Goal: Complete application form

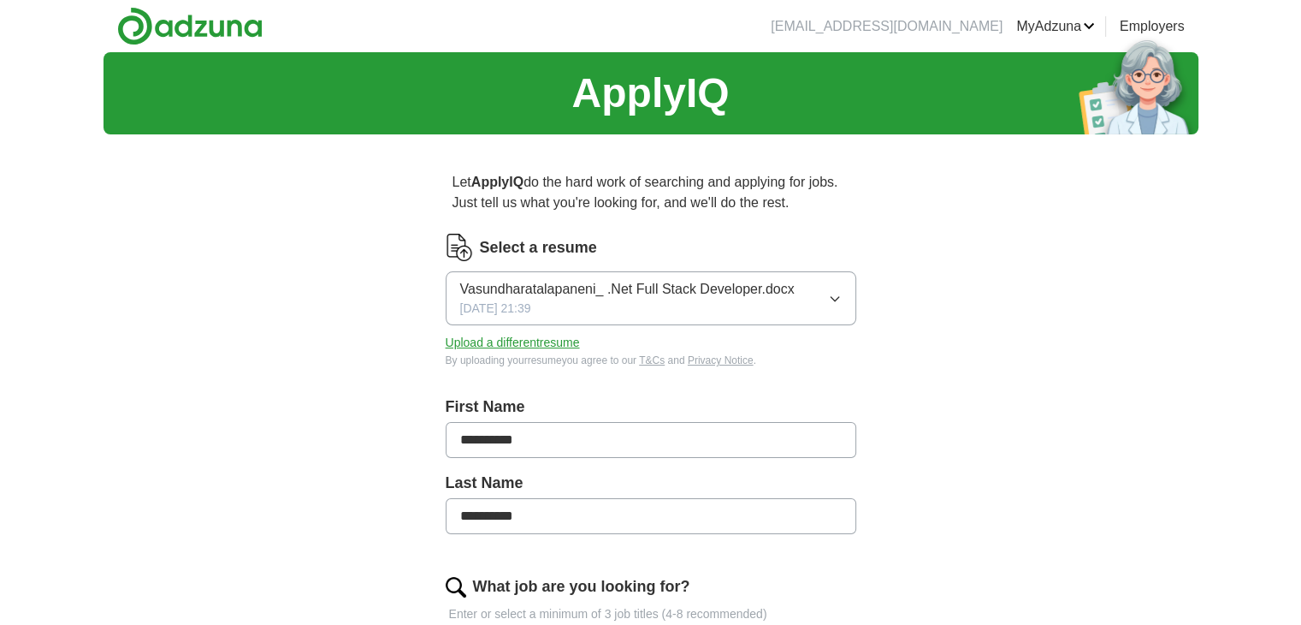
click at [544, 346] on button "Upload a different resume" at bounding box center [513, 343] width 134 height 18
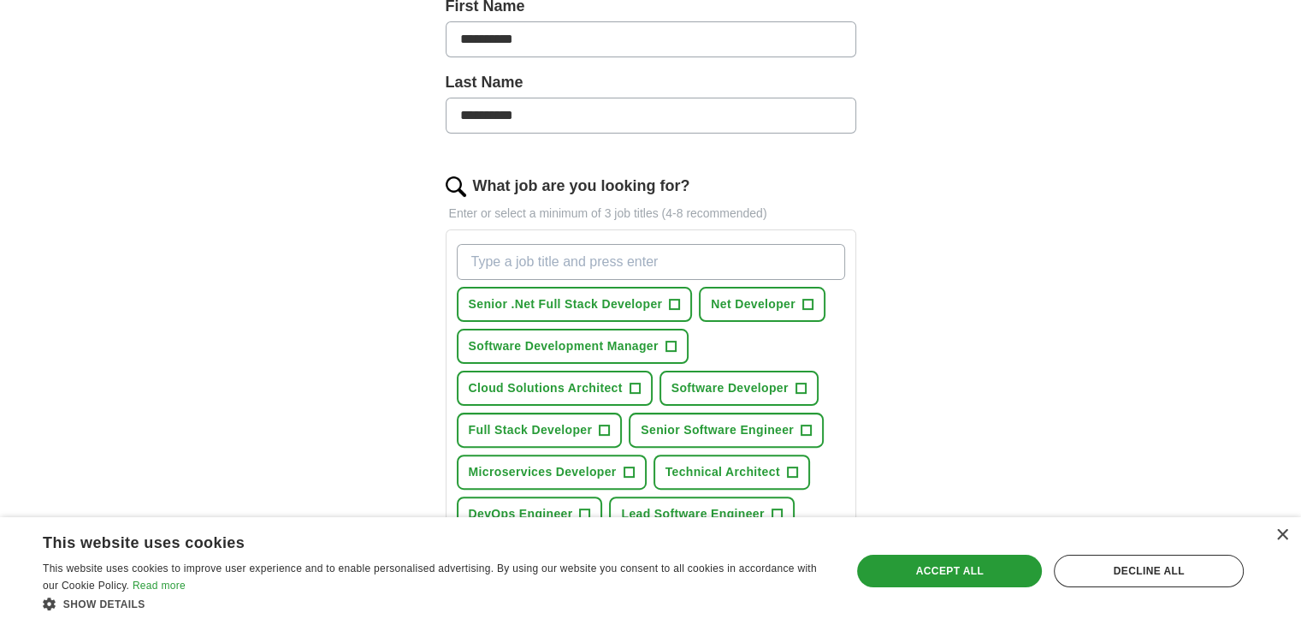
scroll to position [410, 0]
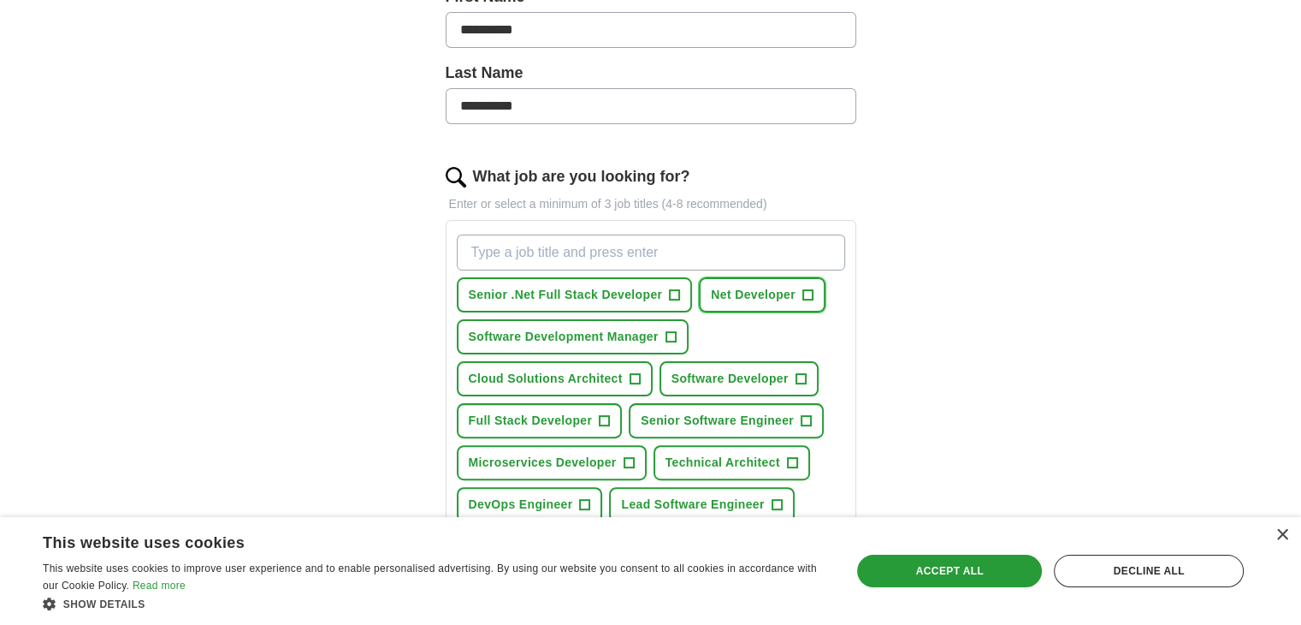
click at [744, 301] on span "Net Developer" at bounding box center [753, 295] width 85 height 18
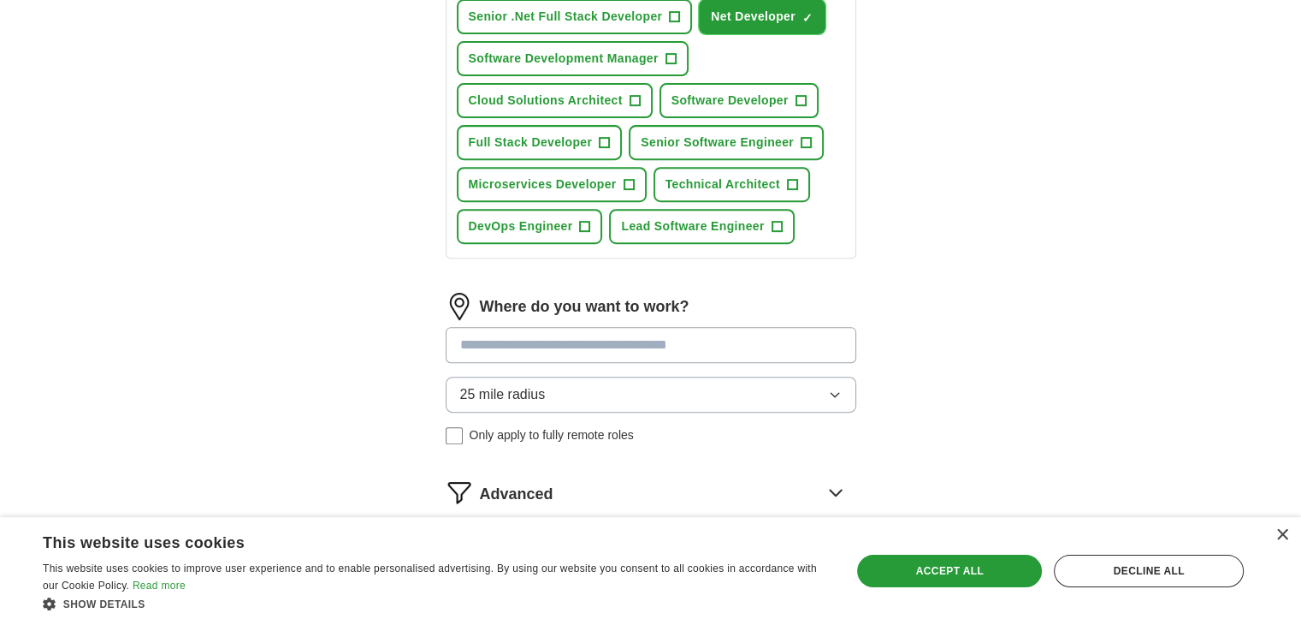
scroll to position [691, 0]
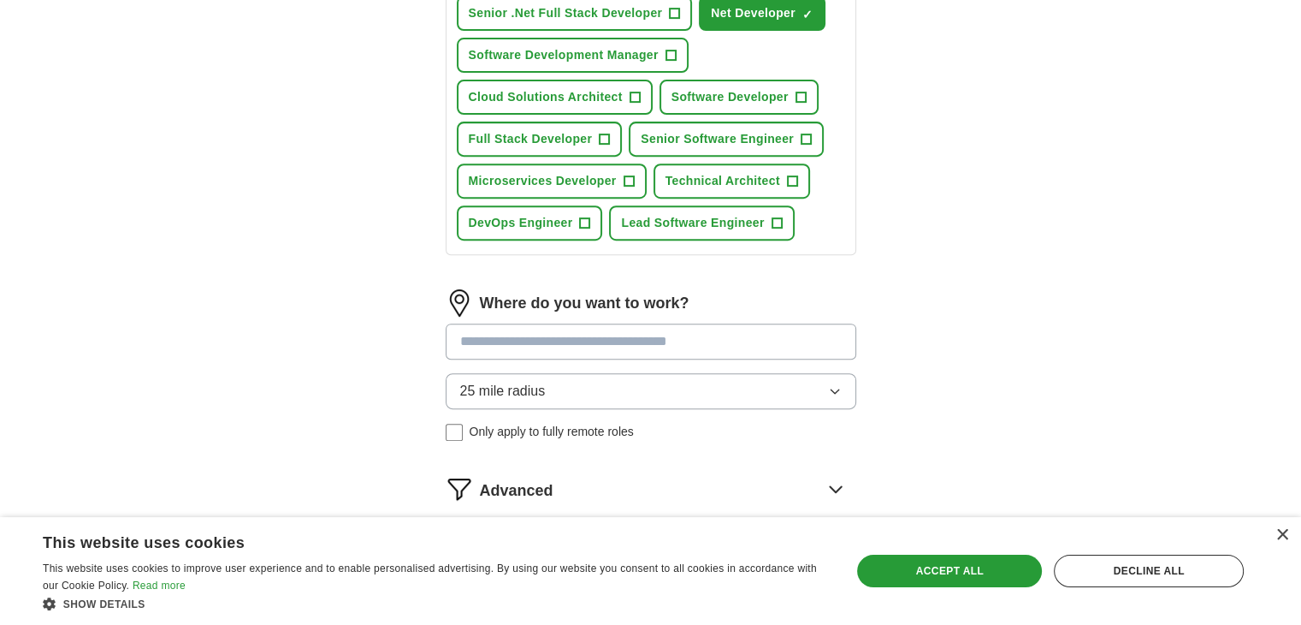
click at [669, 331] on input at bounding box center [651, 341] width 411 height 36
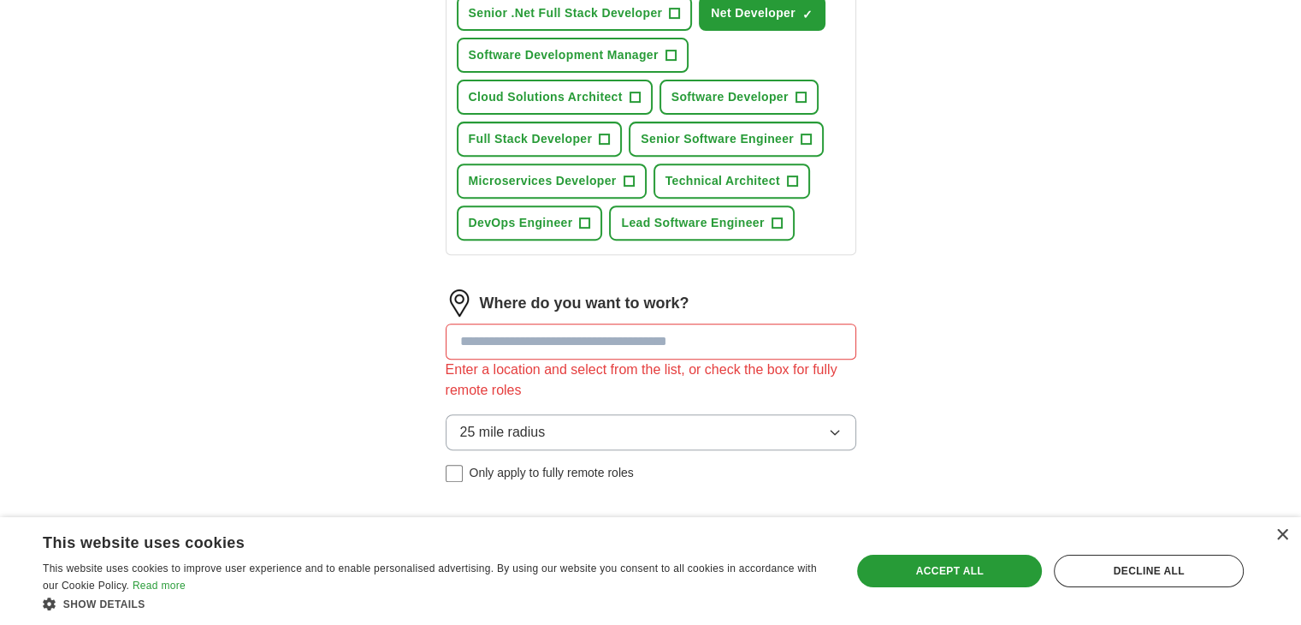
click at [830, 388] on div "Where do you want to work? Enter a location and select from the list, or check …" at bounding box center [651, 392] width 411 height 206
click at [832, 425] on icon "button" at bounding box center [835, 432] width 14 height 14
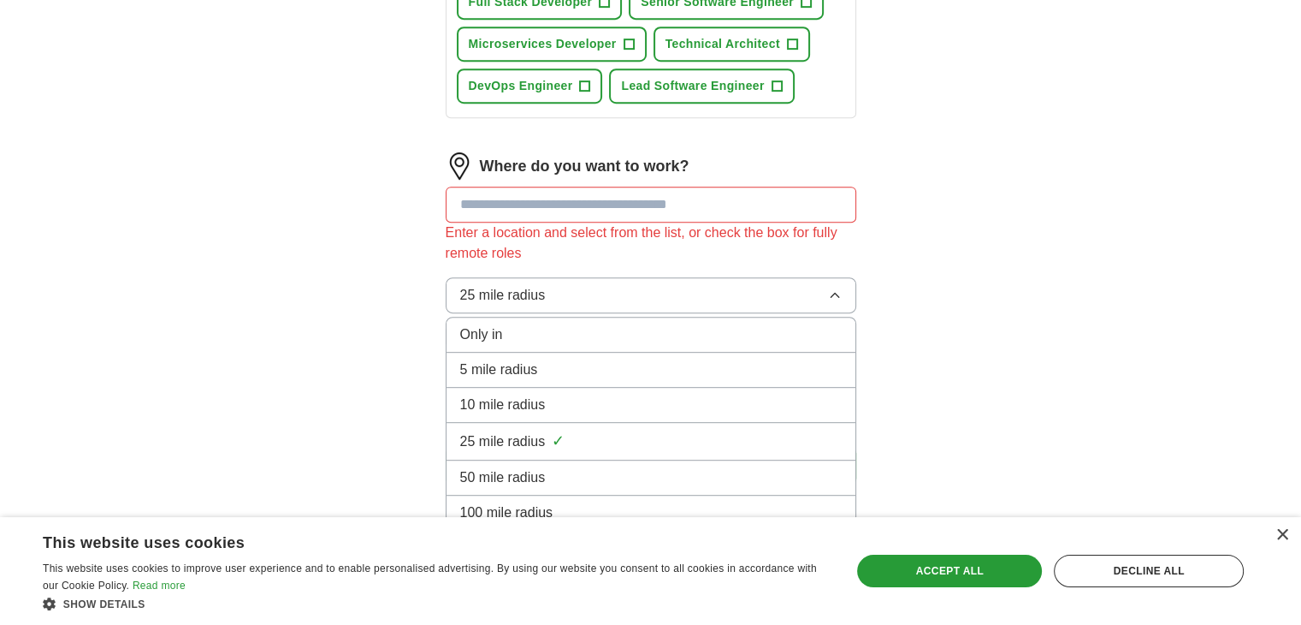
scroll to position [899, 0]
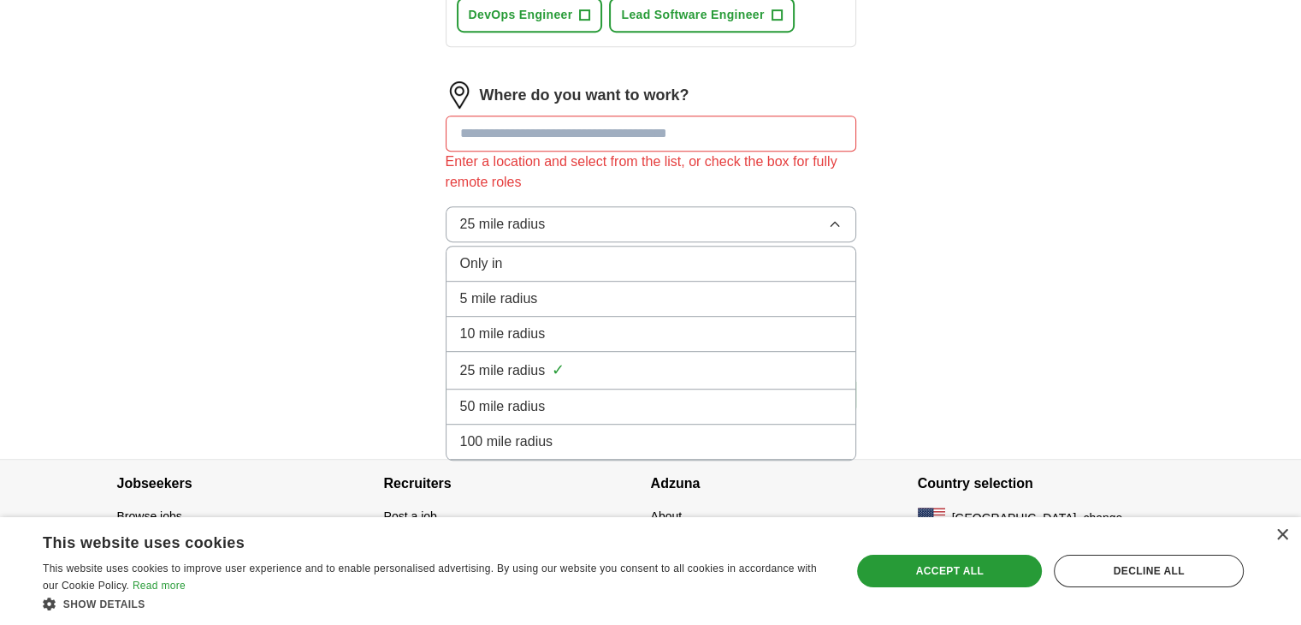
click at [681, 442] on div "100 mile radius" at bounding box center [651, 441] width 382 height 21
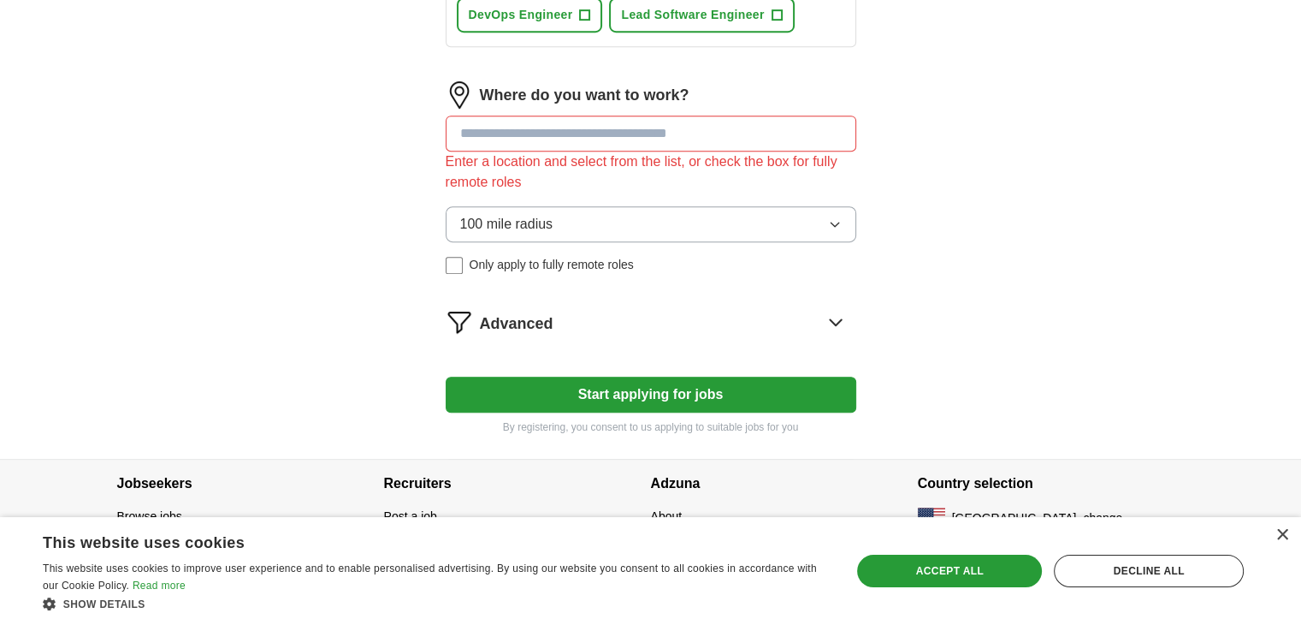
click at [612, 134] on input at bounding box center [651, 134] width 411 height 36
type input "***"
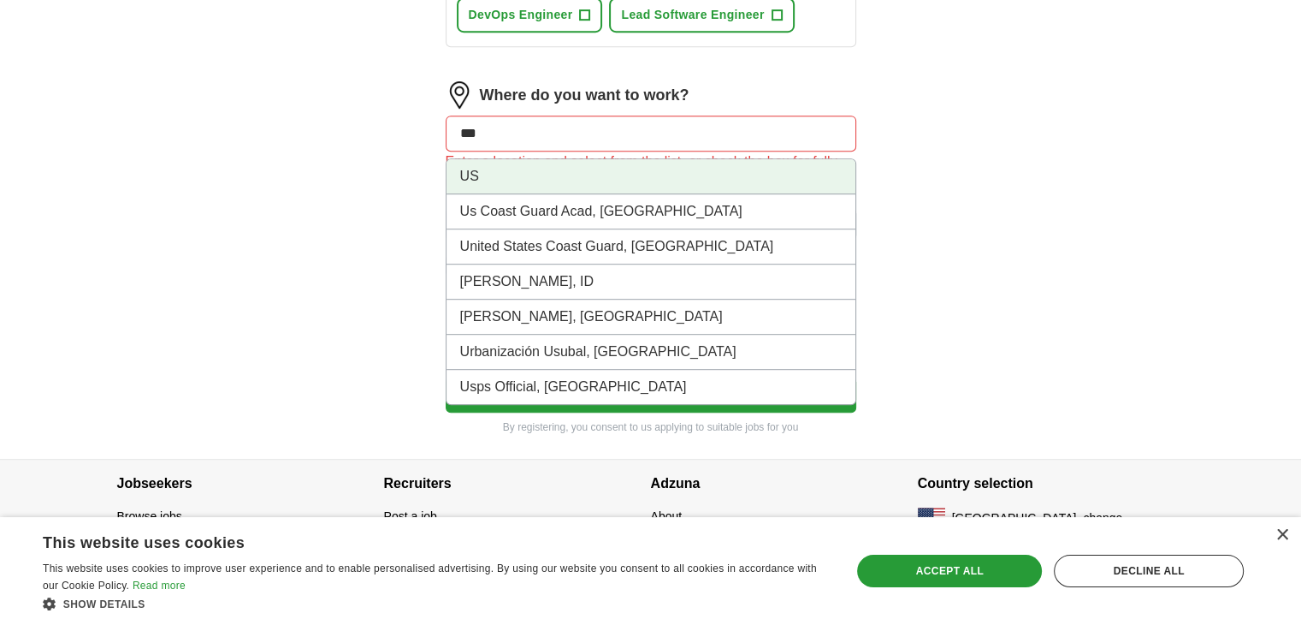
click at [584, 168] on li "US" at bounding box center [651, 176] width 409 height 35
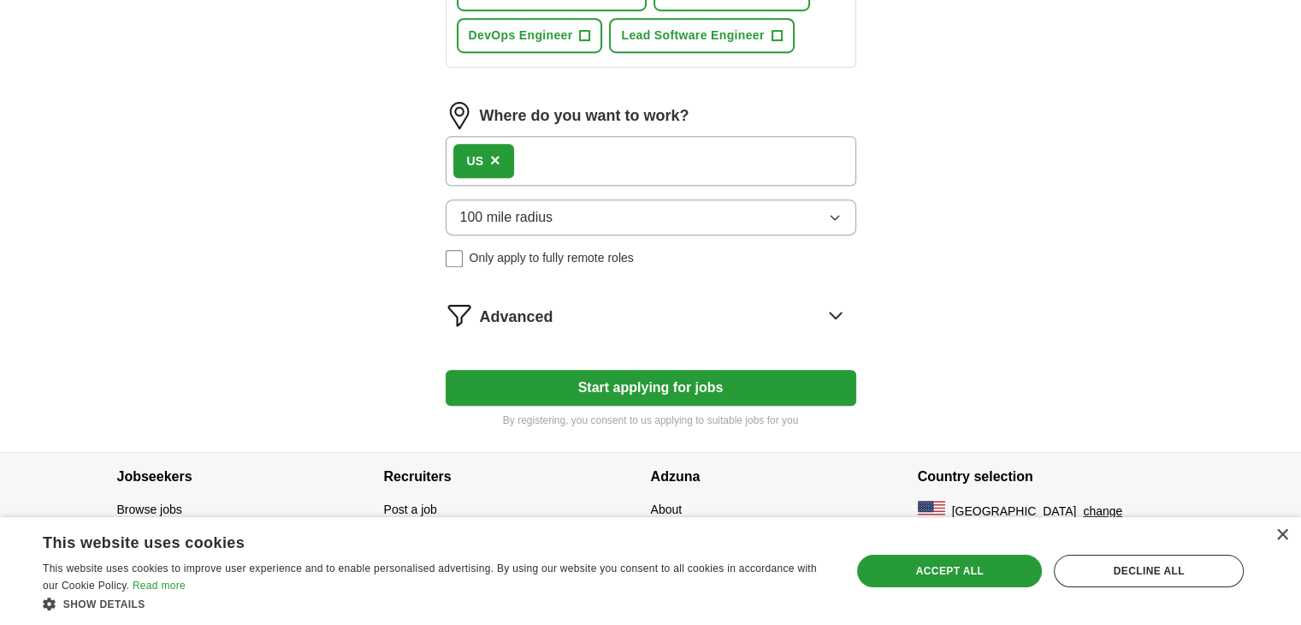
scroll to position [872, 0]
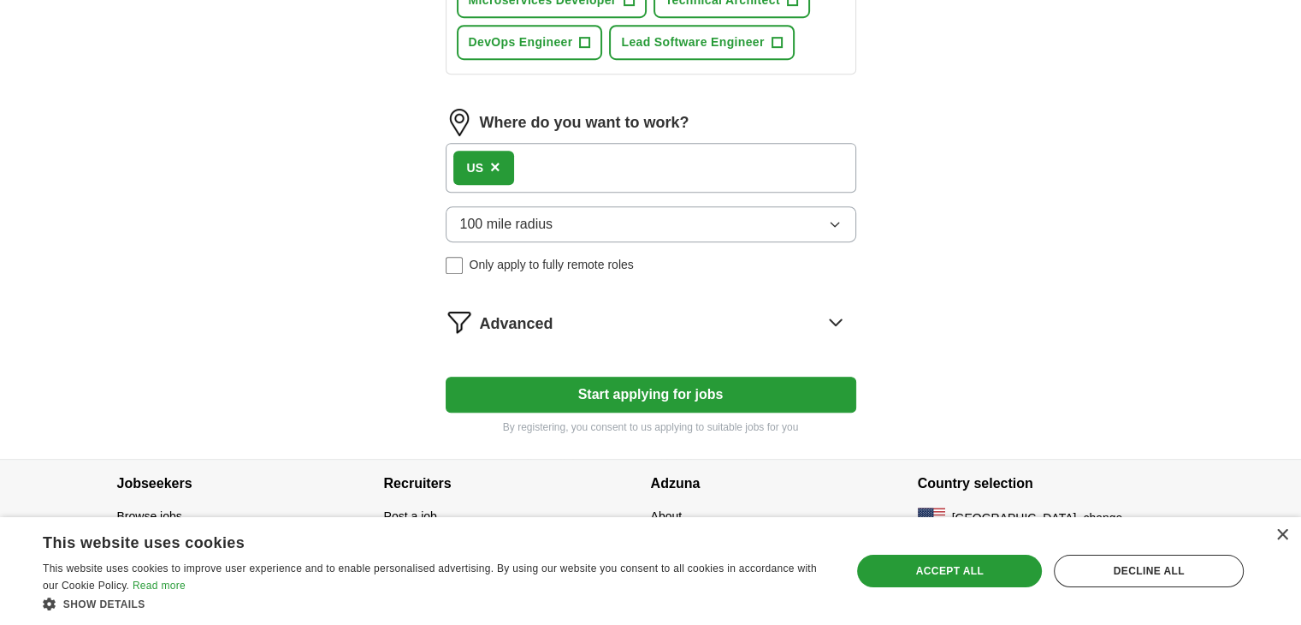
click at [650, 384] on button "Start applying for jobs" at bounding box center [651, 394] width 411 height 36
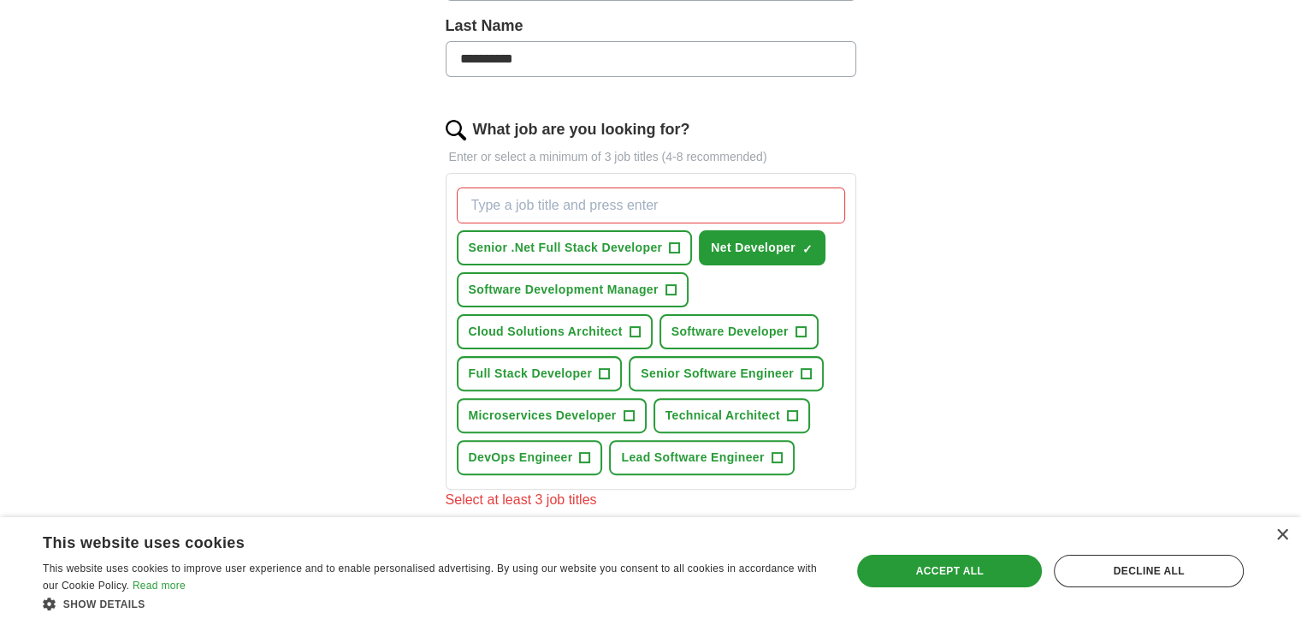
scroll to position [456, 0]
click at [511, 246] on span "Senior .Net Full Stack Developer" at bounding box center [566, 249] width 194 height 18
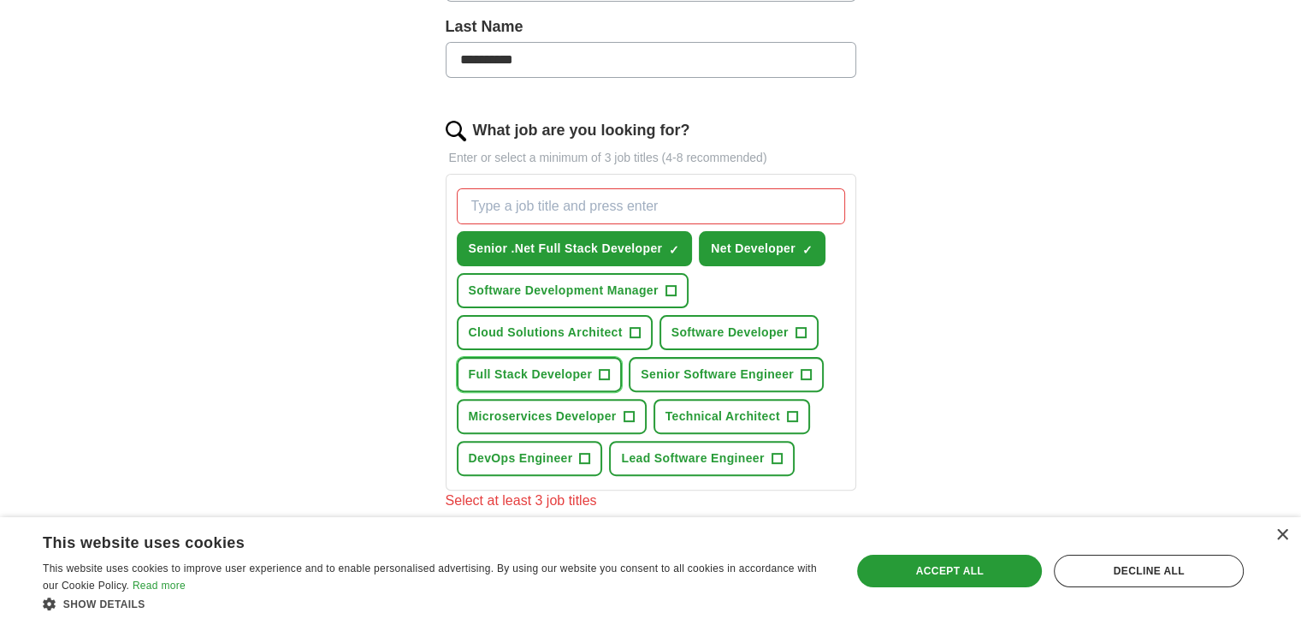
click at [540, 374] on span "Full Stack Developer" at bounding box center [531, 374] width 124 height 18
click at [692, 323] on span "Software Developer" at bounding box center [730, 332] width 117 height 18
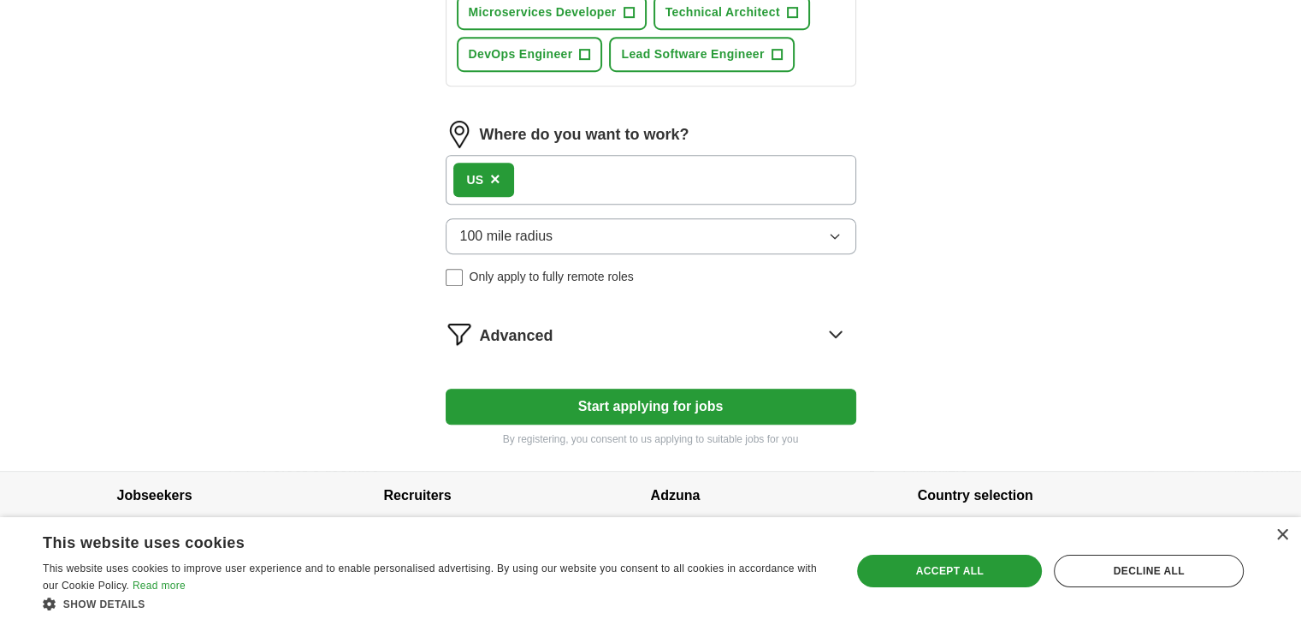
scroll to position [863, 0]
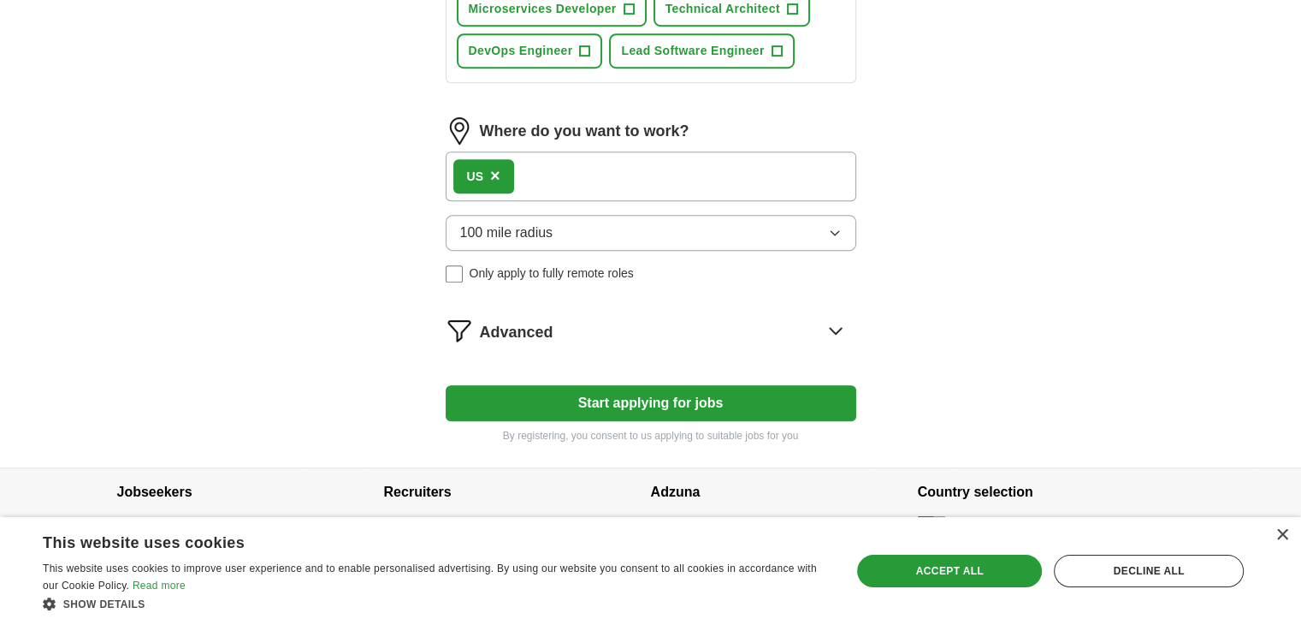
click at [637, 397] on button "Start applying for jobs" at bounding box center [651, 403] width 411 height 36
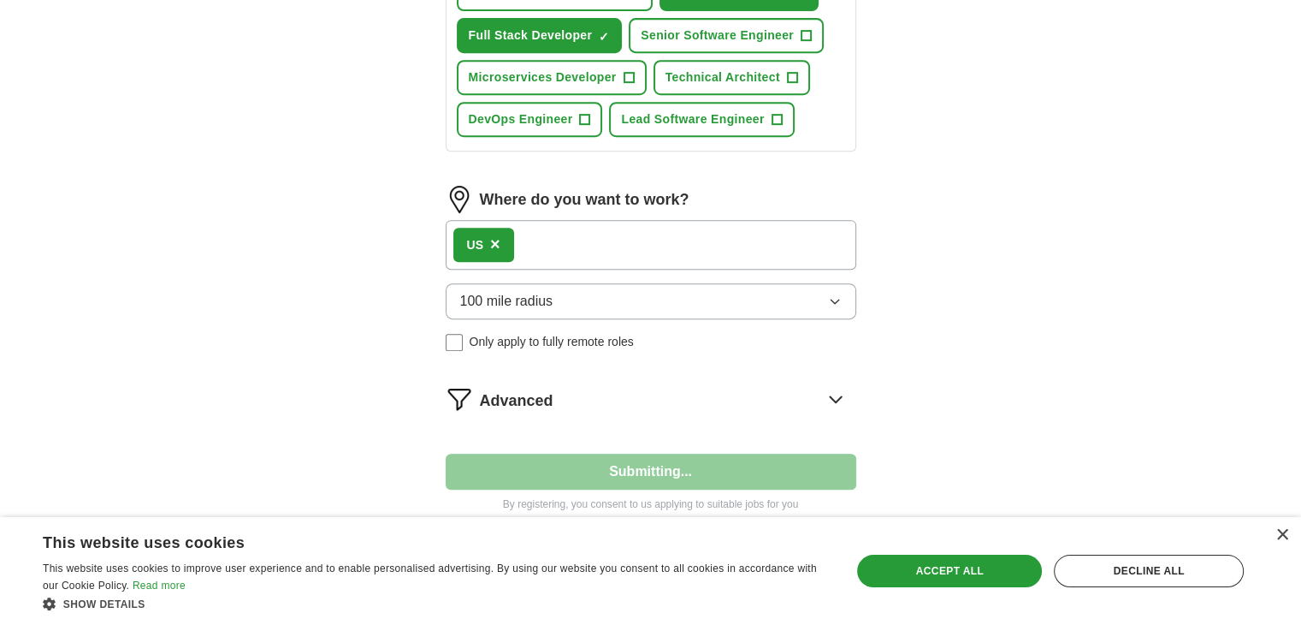
select select "**"
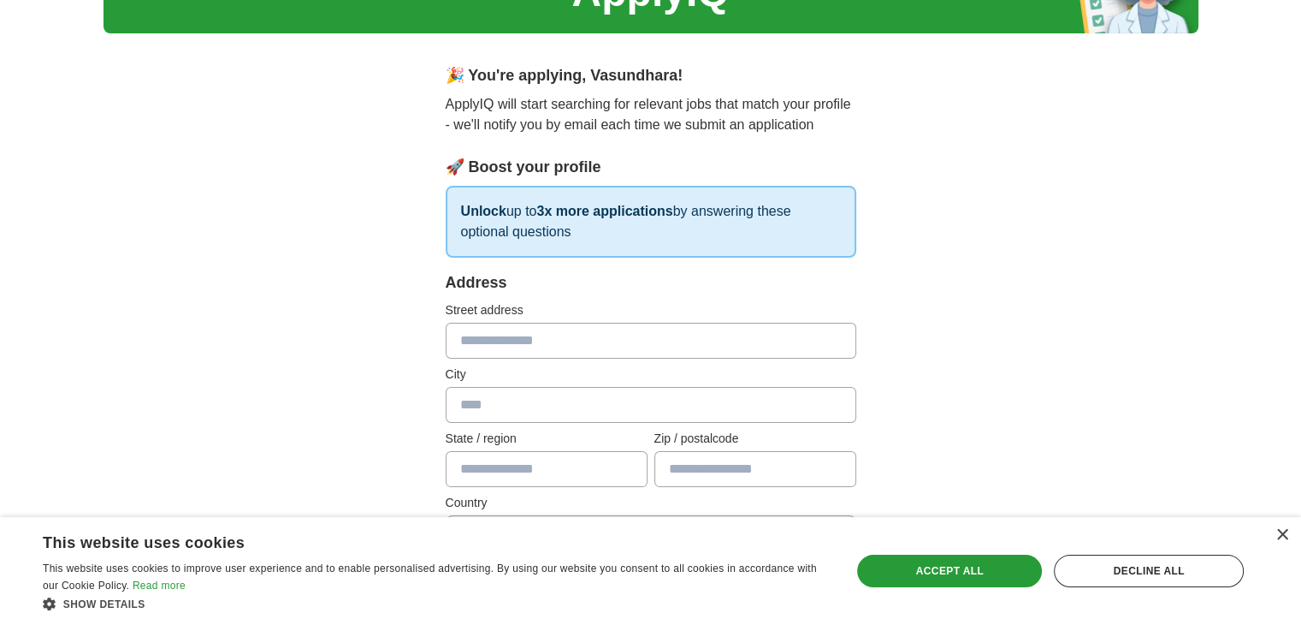
scroll to position [122, 0]
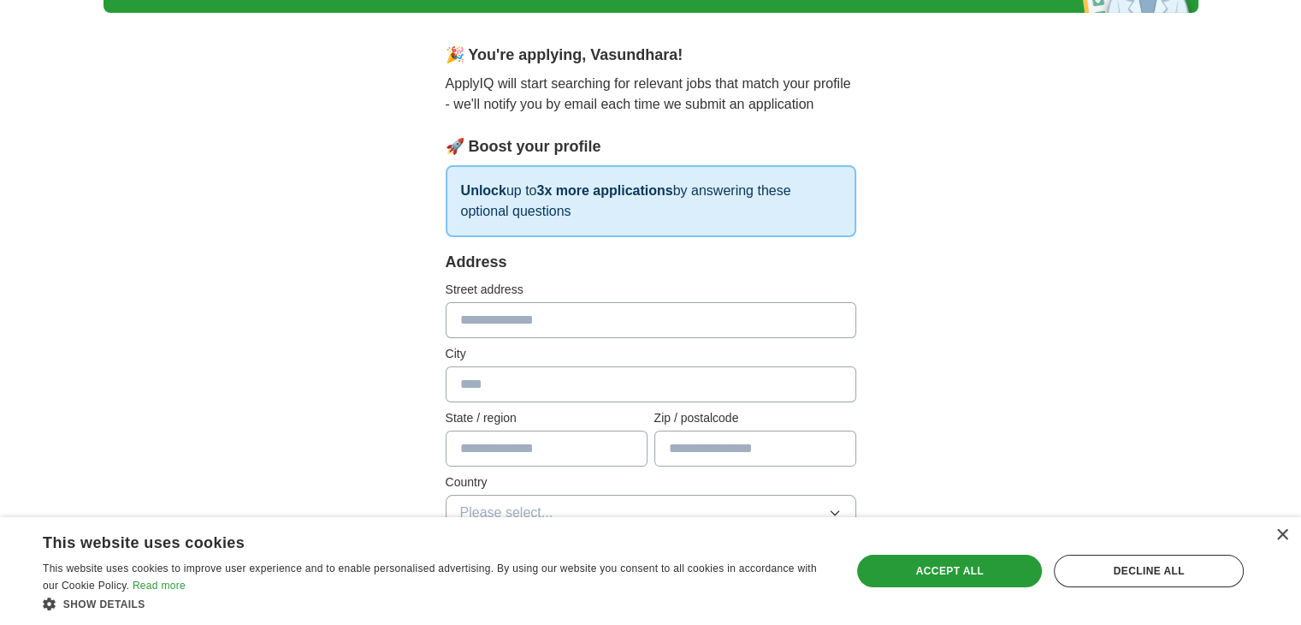
click at [565, 317] on input "text" at bounding box center [651, 320] width 411 height 36
type input "**********"
click at [536, 375] on input "text" at bounding box center [651, 384] width 411 height 36
type input "**********"
click at [525, 442] on input "text" at bounding box center [547, 448] width 202 height 36
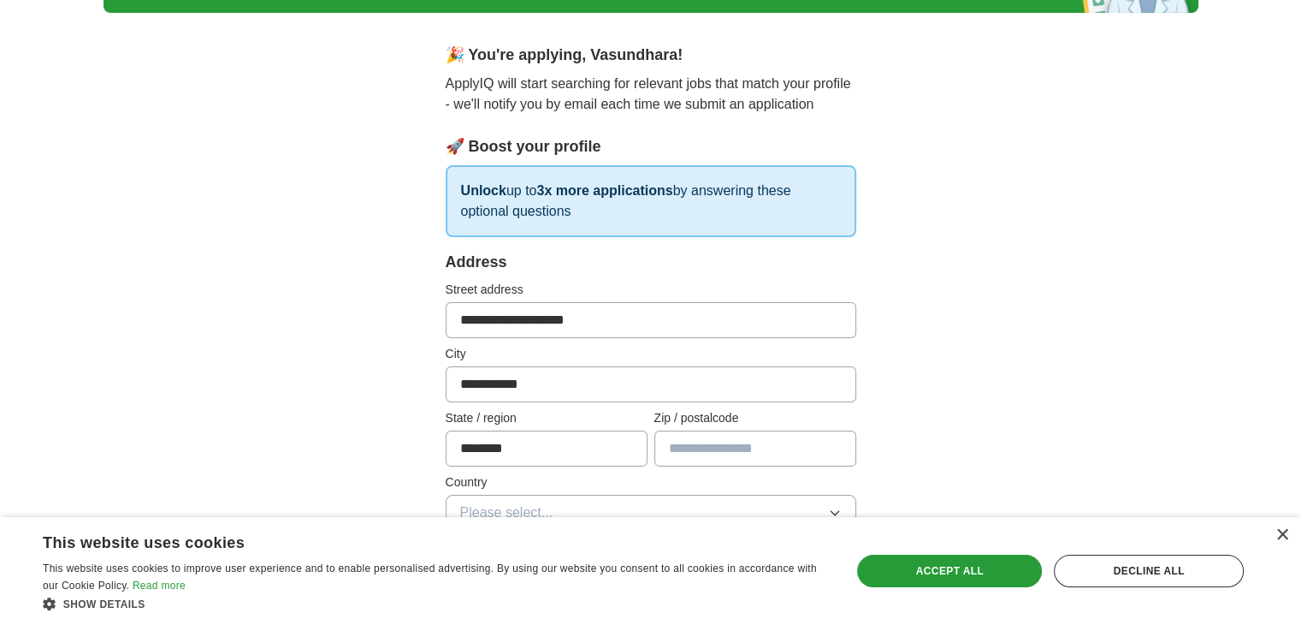
type input "********"
click at [679, 449] on input "text" at bounding box center [756, 448] width 202 height 36
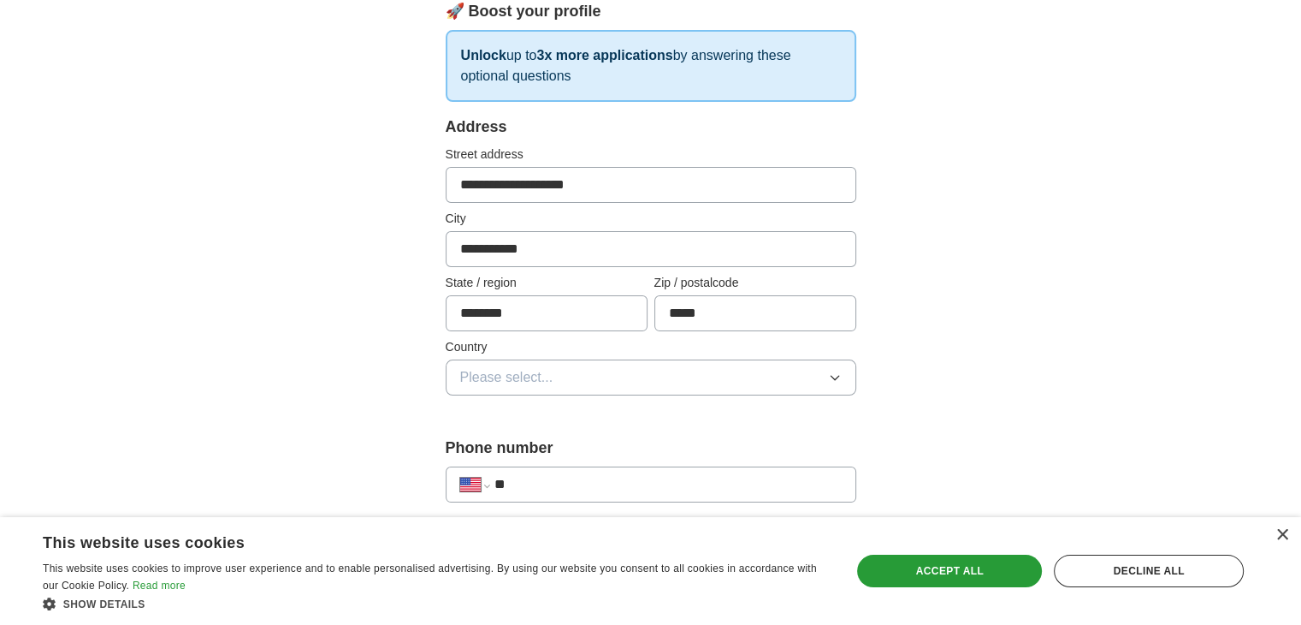
scroll to position [269, 0]
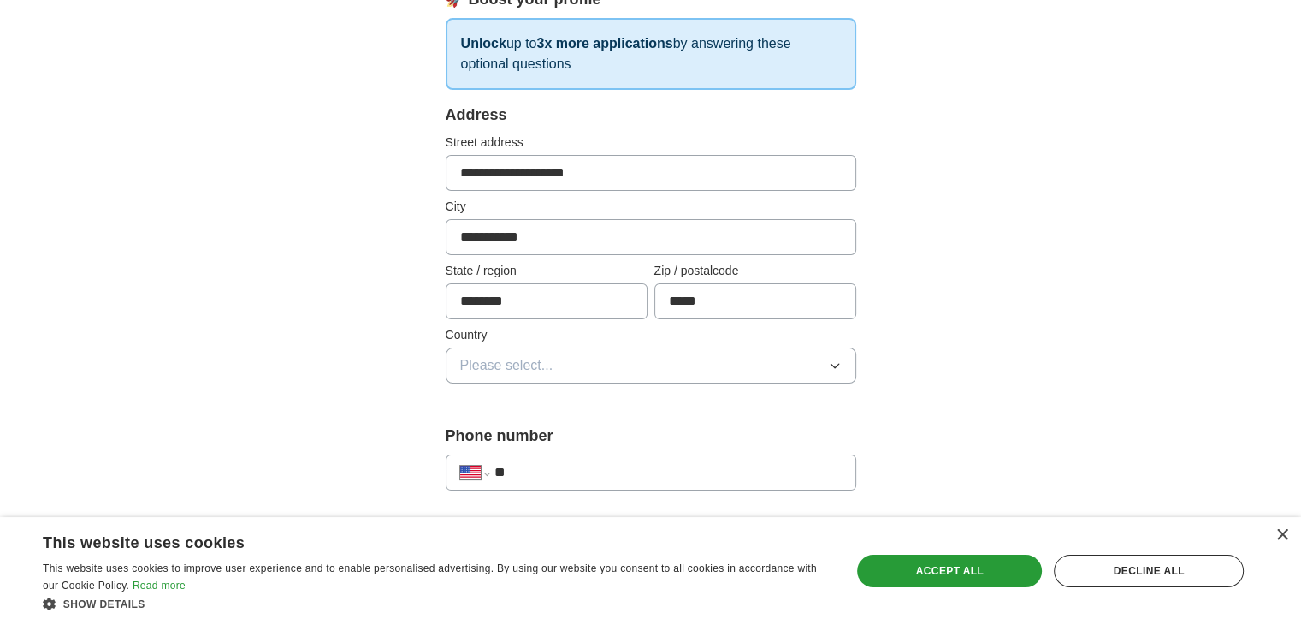
type input "*****"
click at [651, 368] on button "Please select..." at bounding box center [651, 365] width 411 height 36
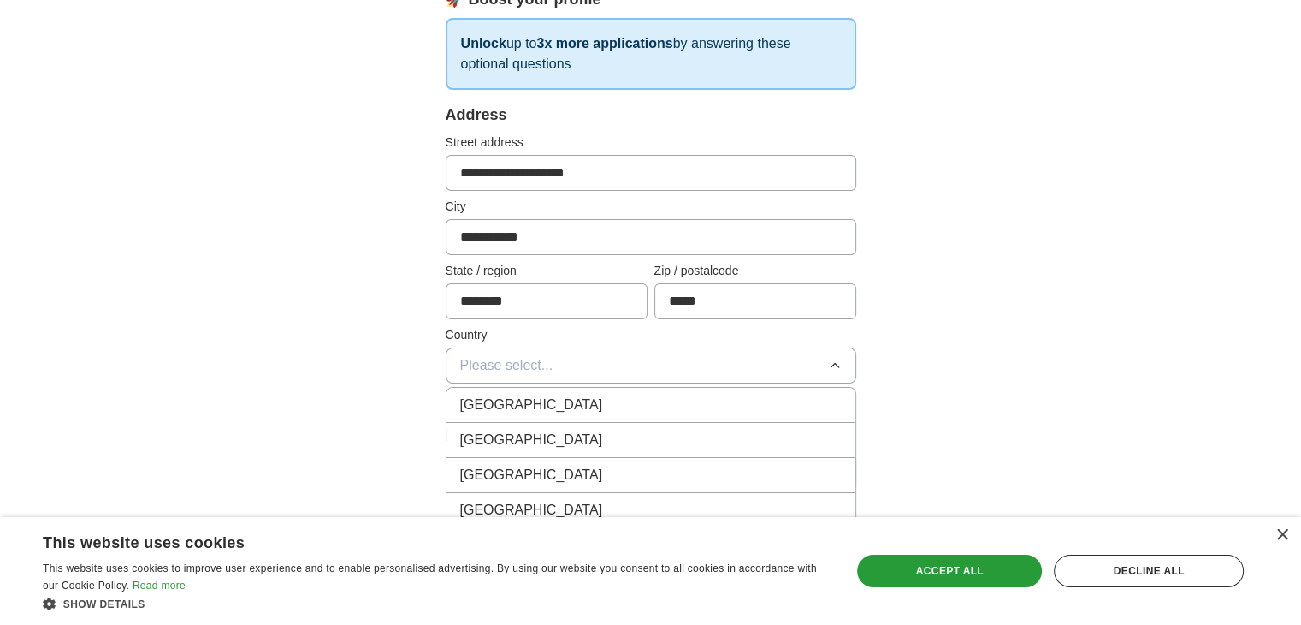
click at [578, 442] on div "[GEOGRAPHIC_DATA]" at bounding box center [651, 440] width 382 height 21
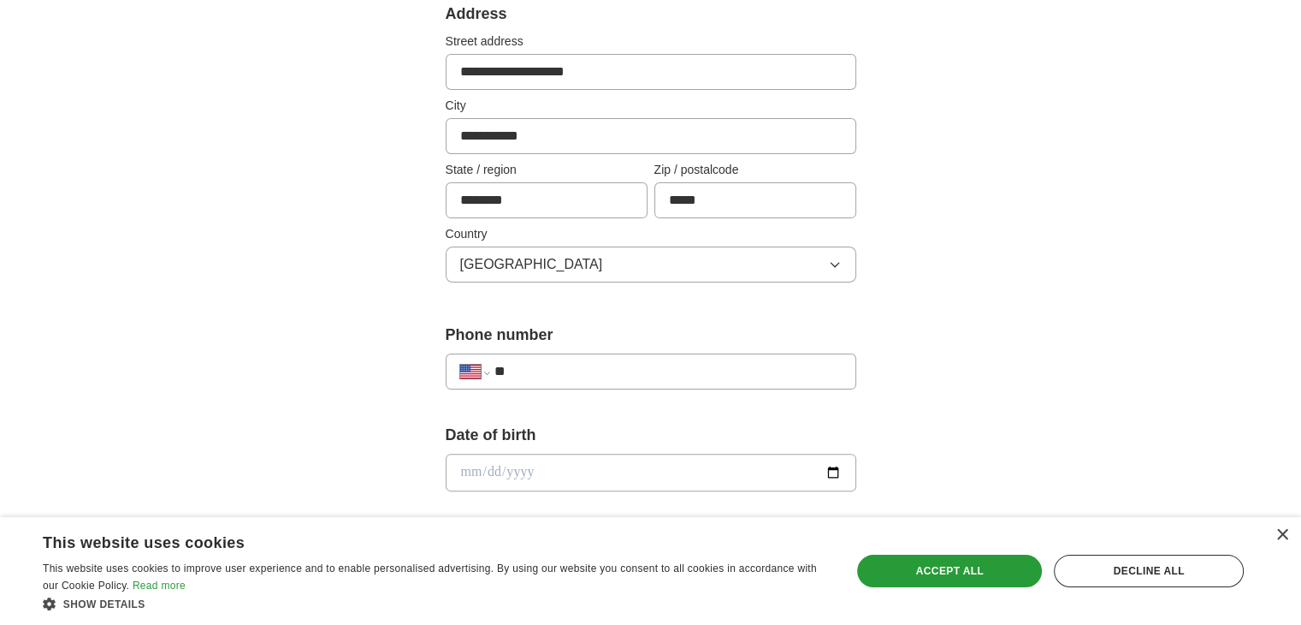
scroll to position [371, 0]
click at [647, 370] on input "**" at bounding box center [667, 369] width 347 height 21
select select "**"
click at [668, 264] on button "[GEOGRAPHIC_DATA]" at bounding box center [651, 263] width 411 height 36
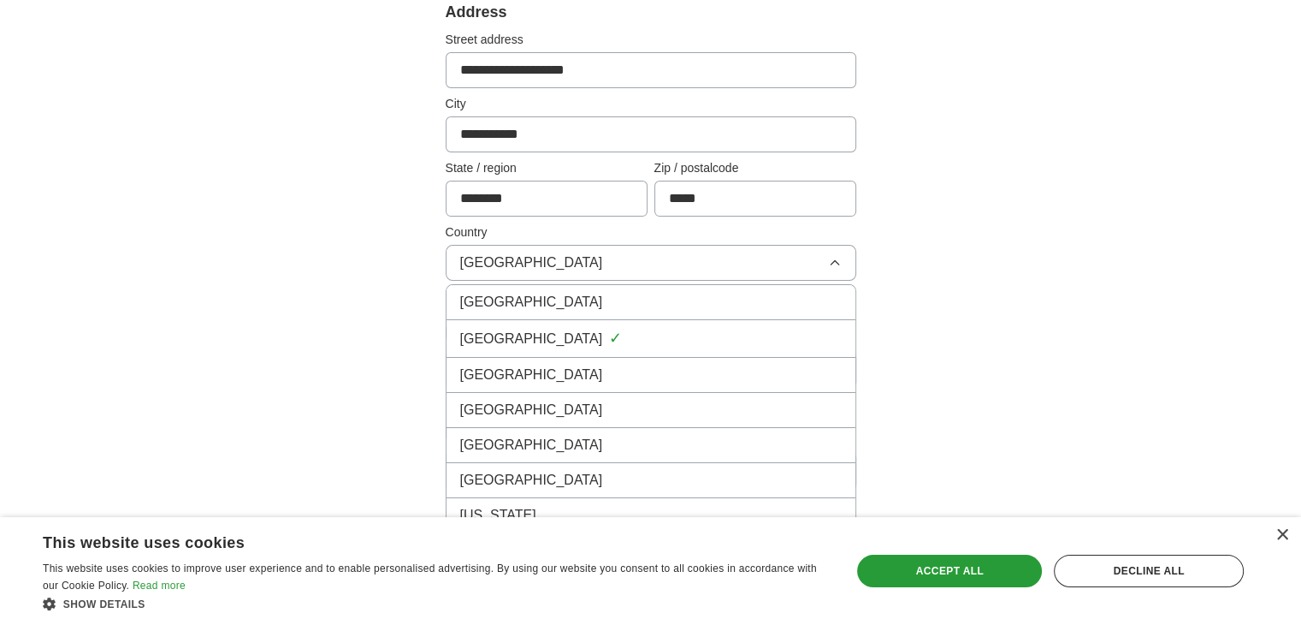
click at [610, 329] on div "United States ✓" at bounding box center [651, 338] width 382 height 23
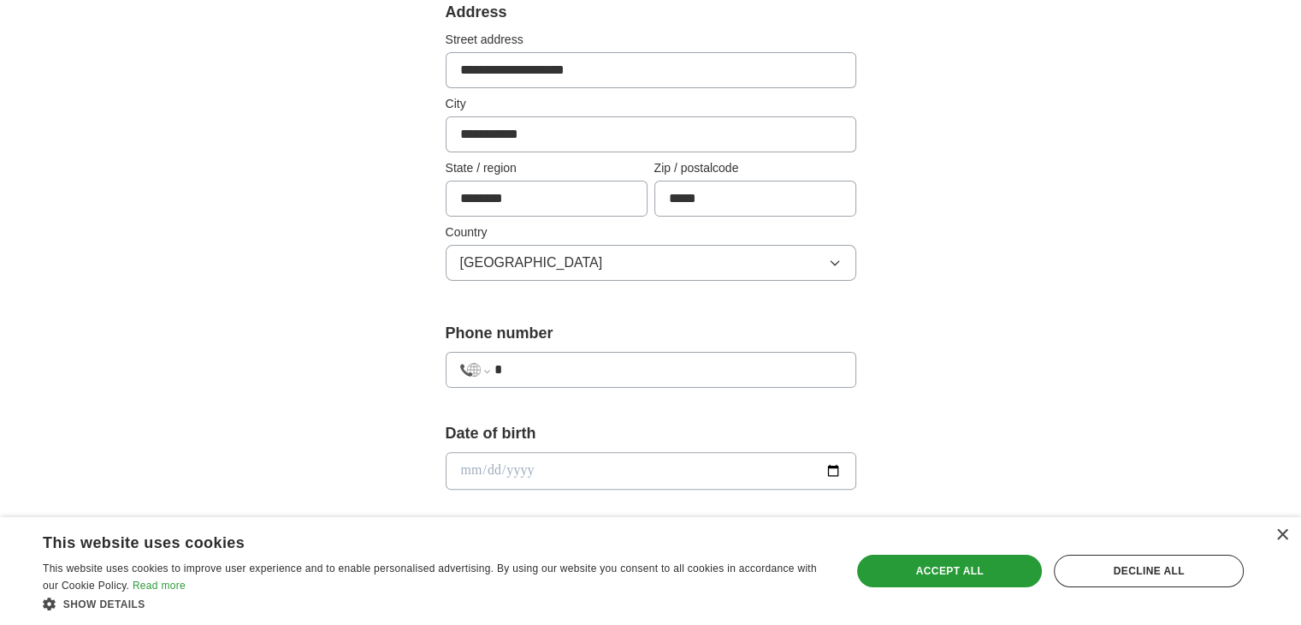
click at [557, 370] on input "*" at bounding box center [667, 369] width 347 height 21
type input "**********"
select select "**"
type input "**********"
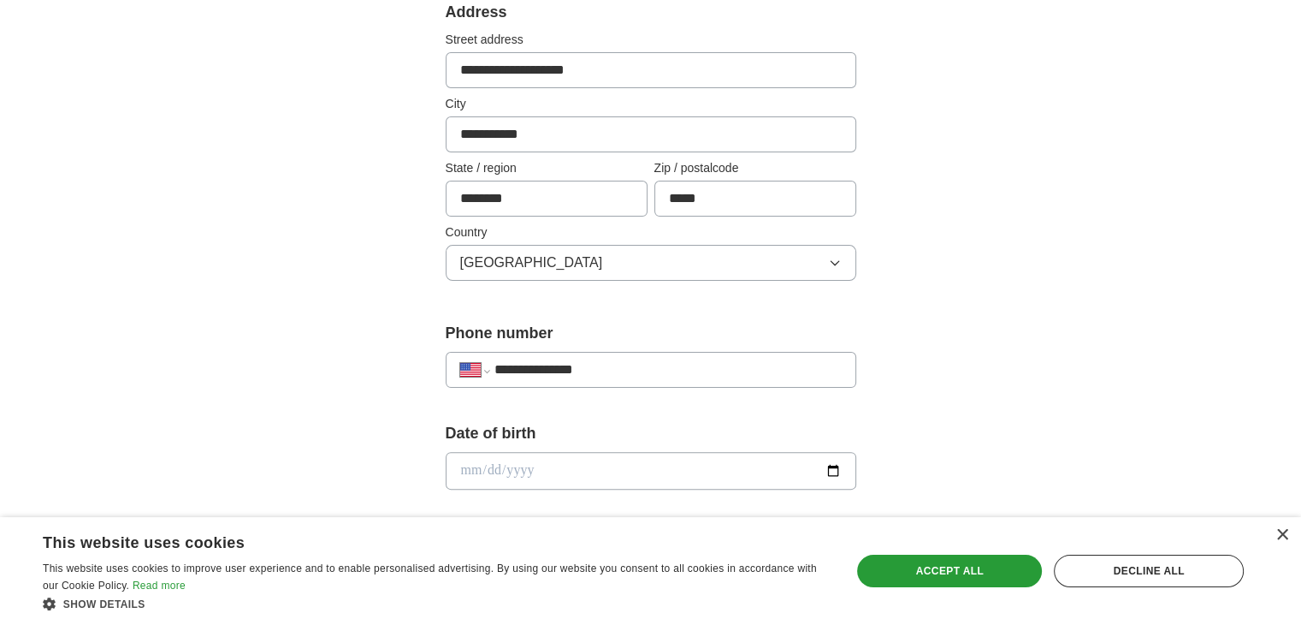
click at [531, 465] on input "date" at bounding box center [651, 471] width 411 height 38
click at [563, 468] on input "date" at bounding box center [651, 471] width 411 height 38
click at [476, 474] on input "date" at bounding box center [651, 471] width 411 height 38
type input "**********"
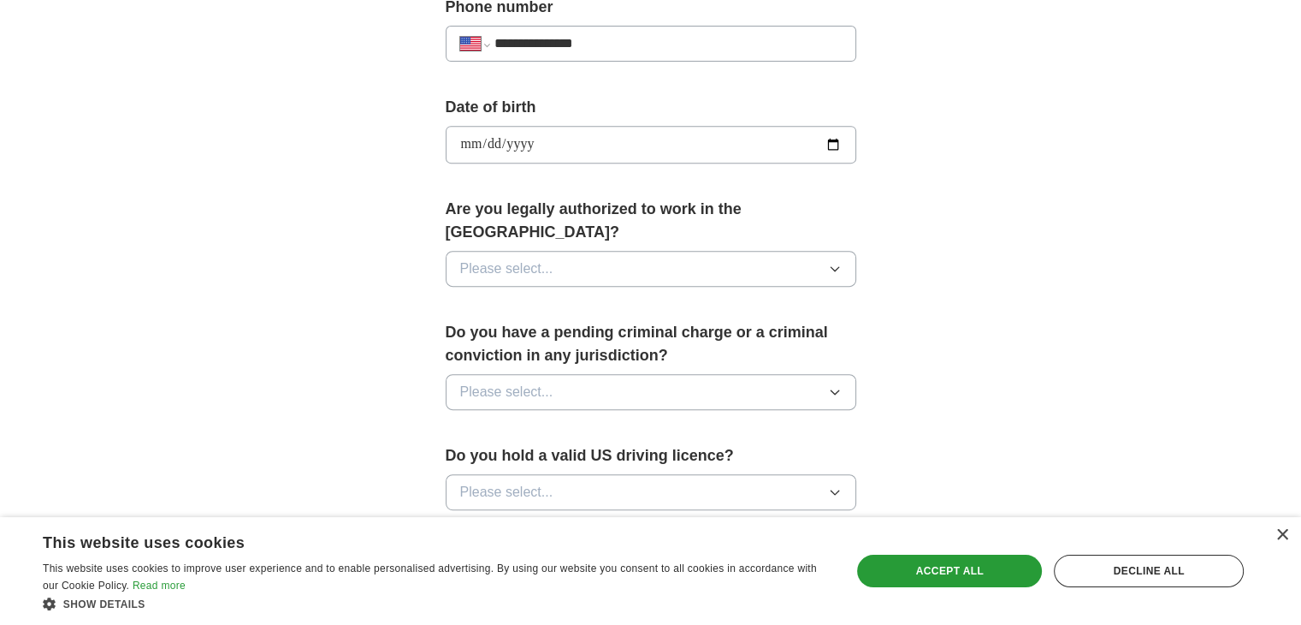
scroll to position [703, 0]
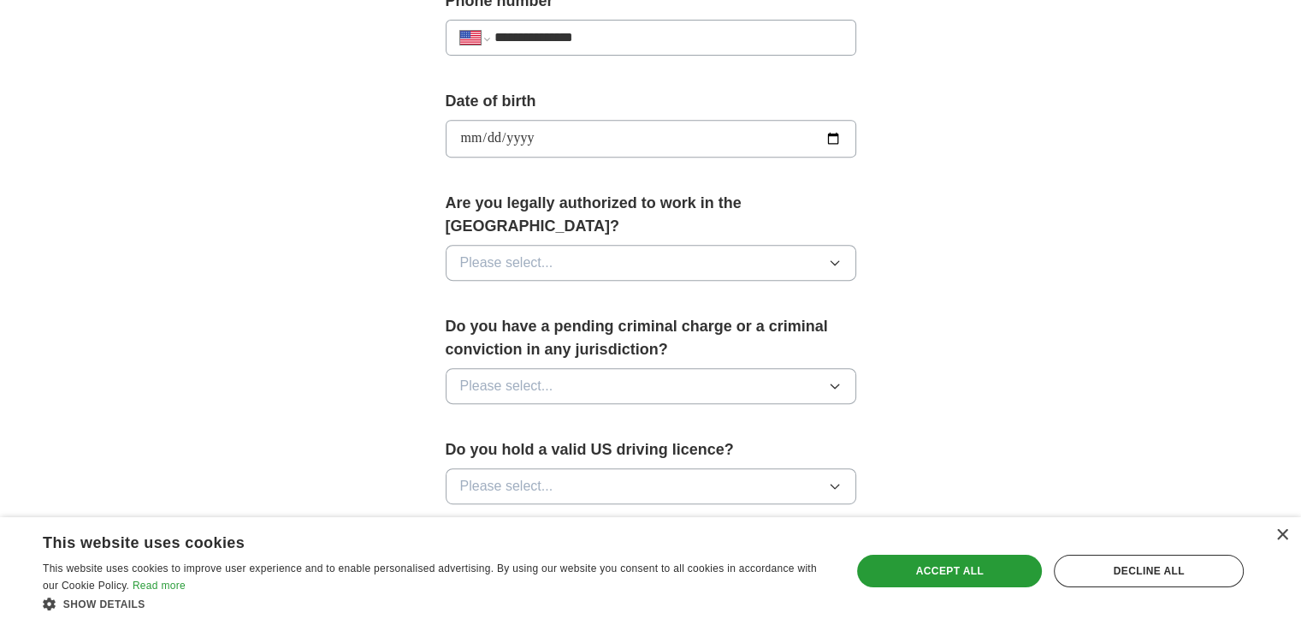
click at [520, 252] on span "Please select..." at bounding box center [506, 262] width 93 height 21
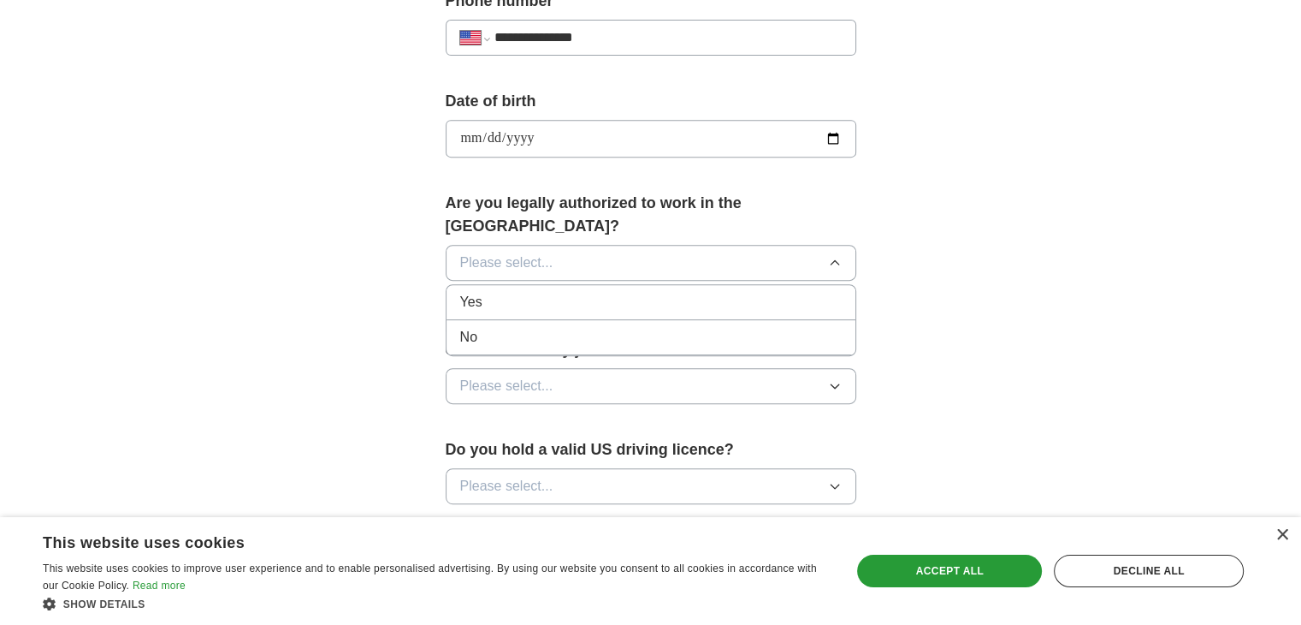
click at [509, 292] on div "Yes" at bounding box center [651, 302] width 382 height 21
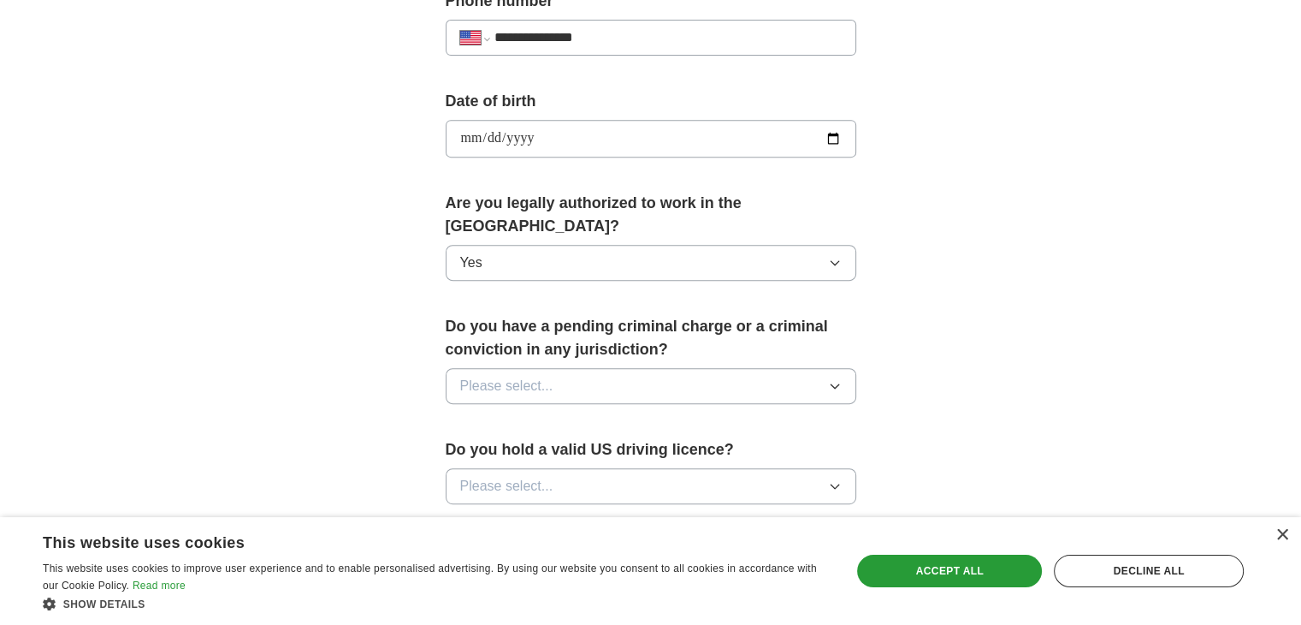
click at [519, 376] on span "Please select..." at bounding box center [506, 386] width 93 height 21
click at [503, 450] on div "No" at bounding box center [651, 460] width 382 height 21
click at [510, 476] on span "Please select..." at bounding box center [506, 486] width 93 height 21
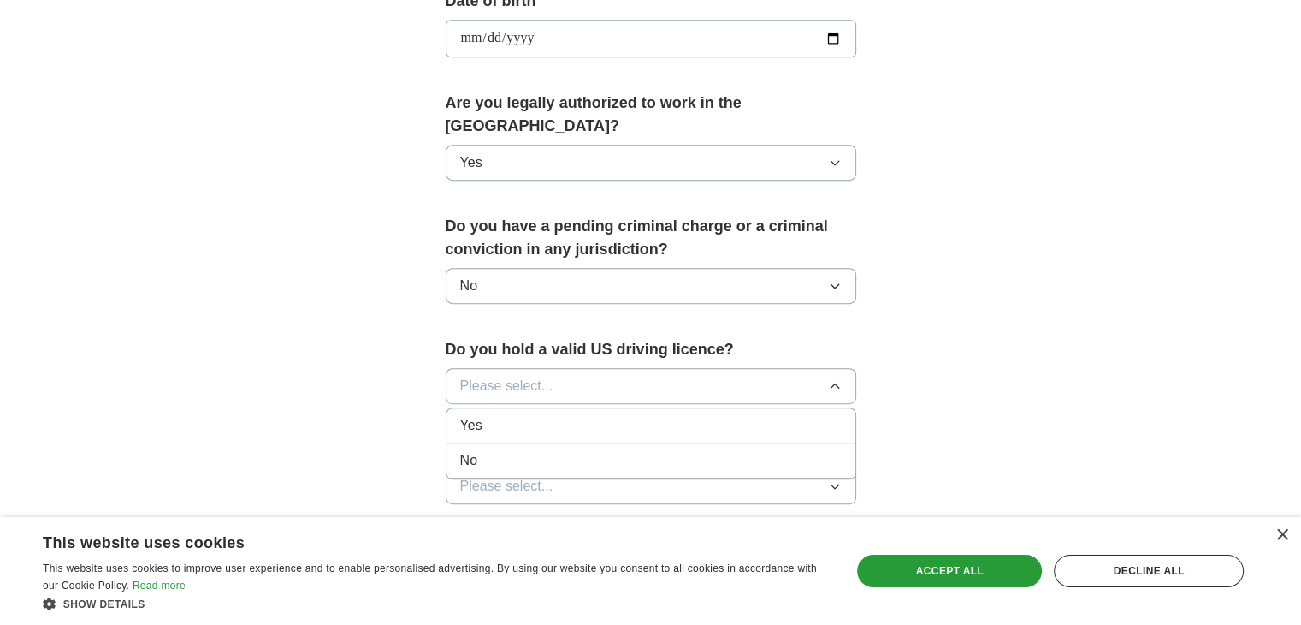
scroll to position [808, 0]
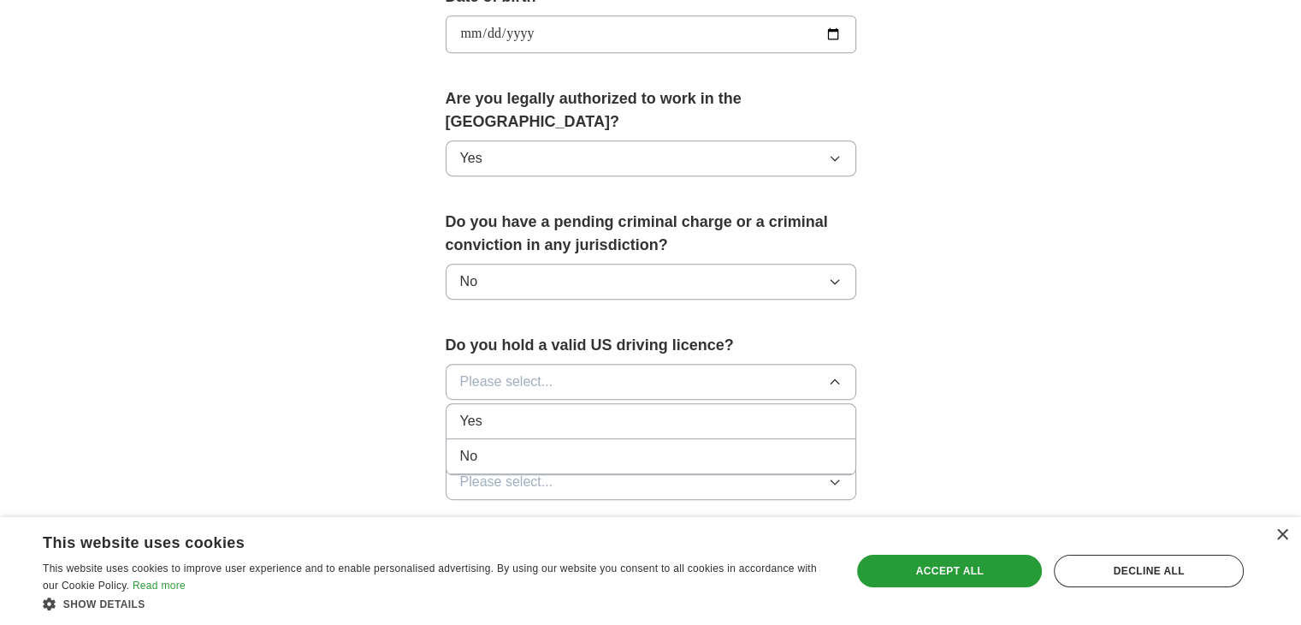
click at [496, 446] on div "No" at bounding box center [651, 456] width 382 height 21
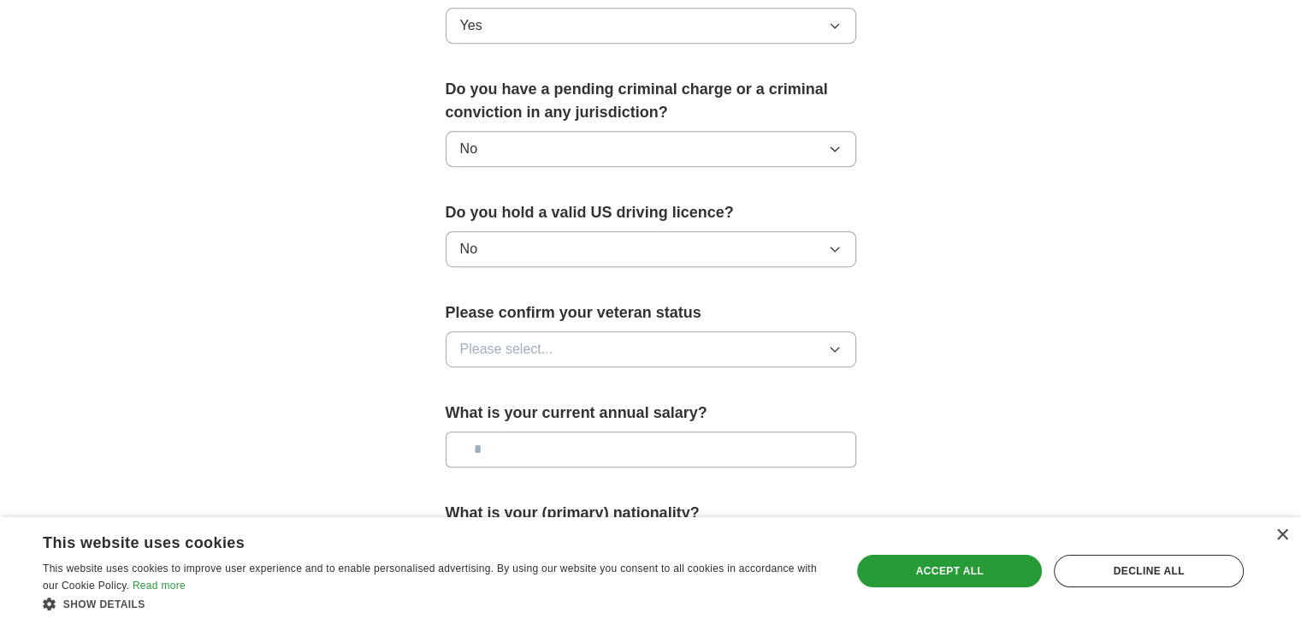
scroll to position [941, 0]
click at [527, 338] on span "Please select..." at bounding box center [506, 348] width 93 height 21
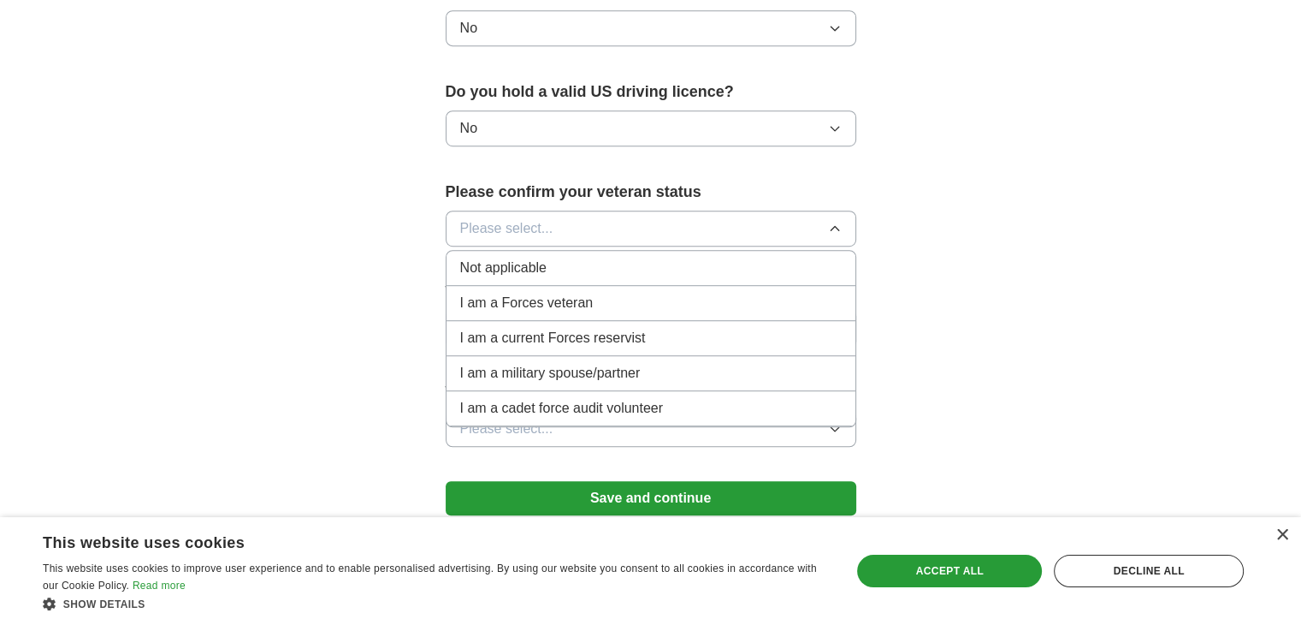
scroll to position [1076, 0]
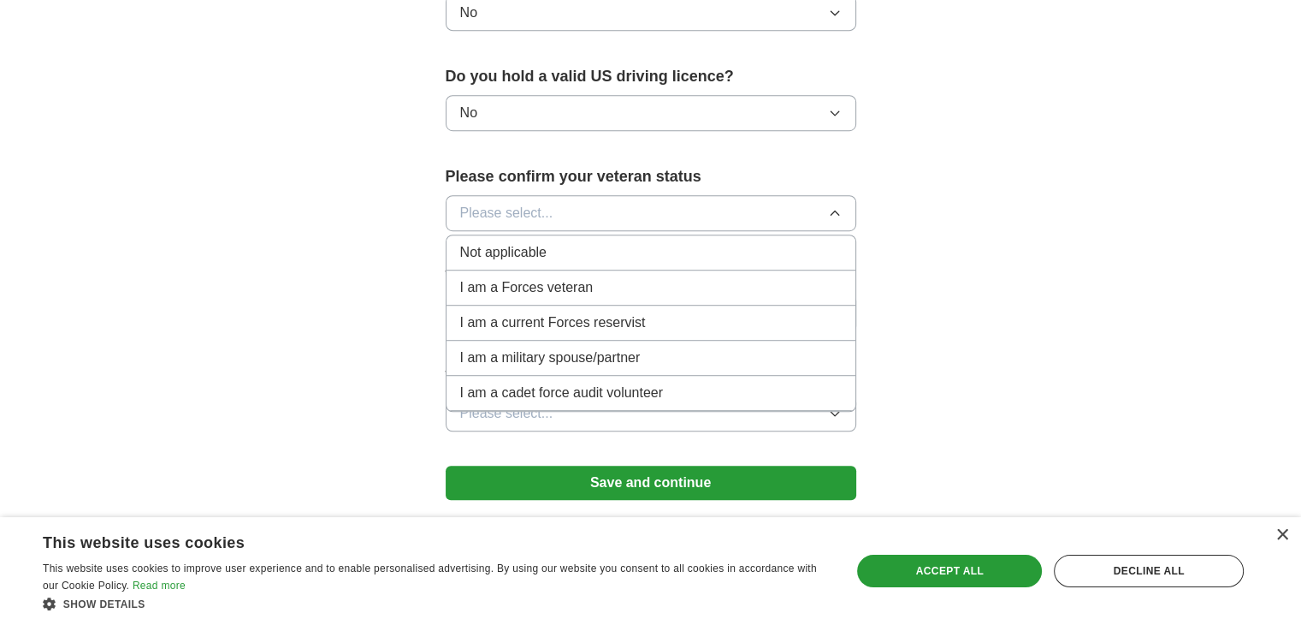
click at [505, 242] on span "Not applicable" at bounding box center [503, 252] width 86 height 21
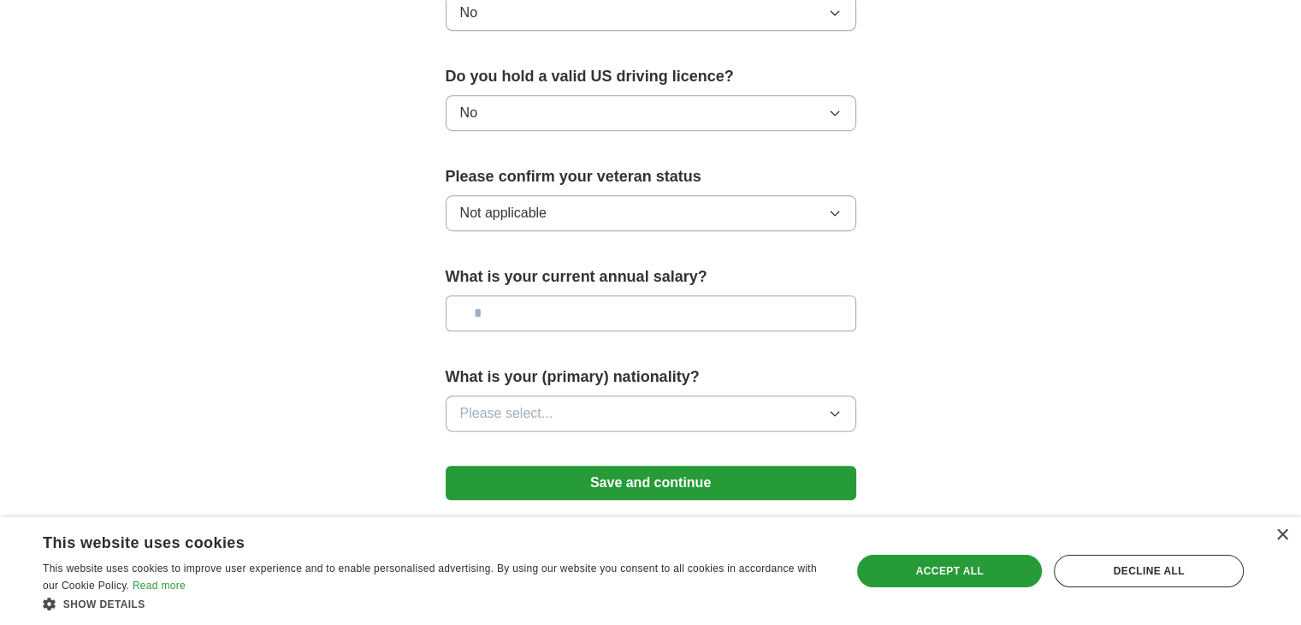
click at [511, 295] on input "text" at bounding box center [651, 313] width 411 height 36
type input "********"
click at [513, 403] on span "Please select..." at bounding box center [506, 413] width 93 height 21
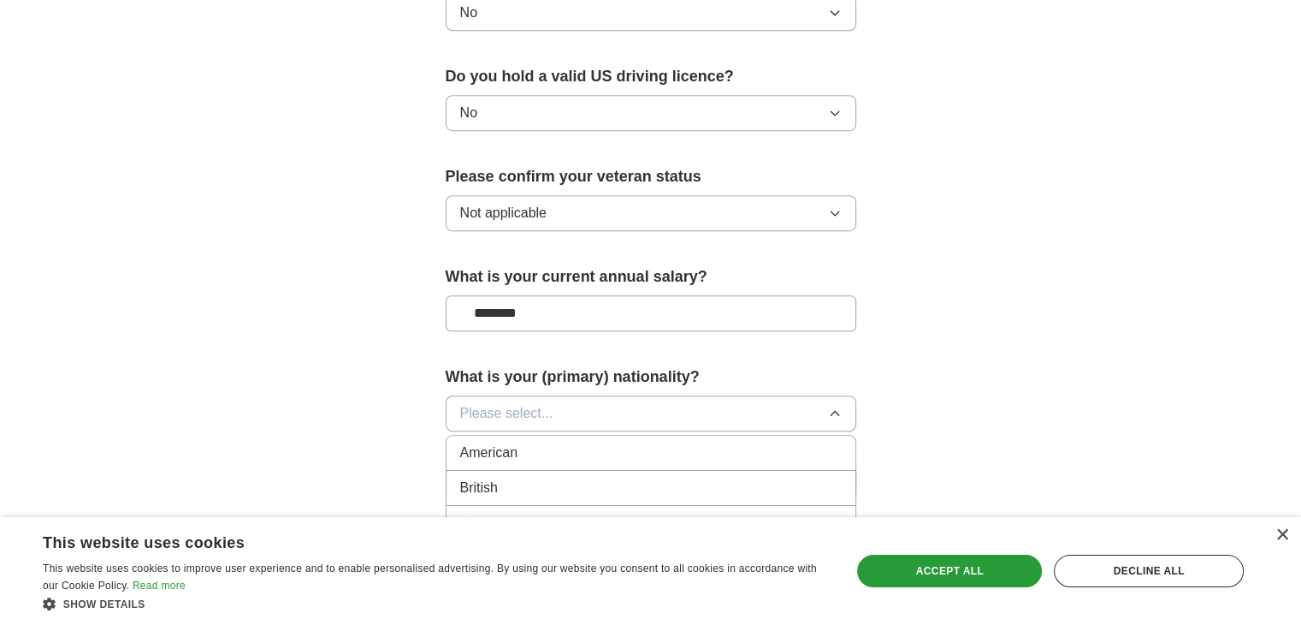
click at [501, 403] on span "Please select..." at bounding box center [506, 413] width 93 height 21
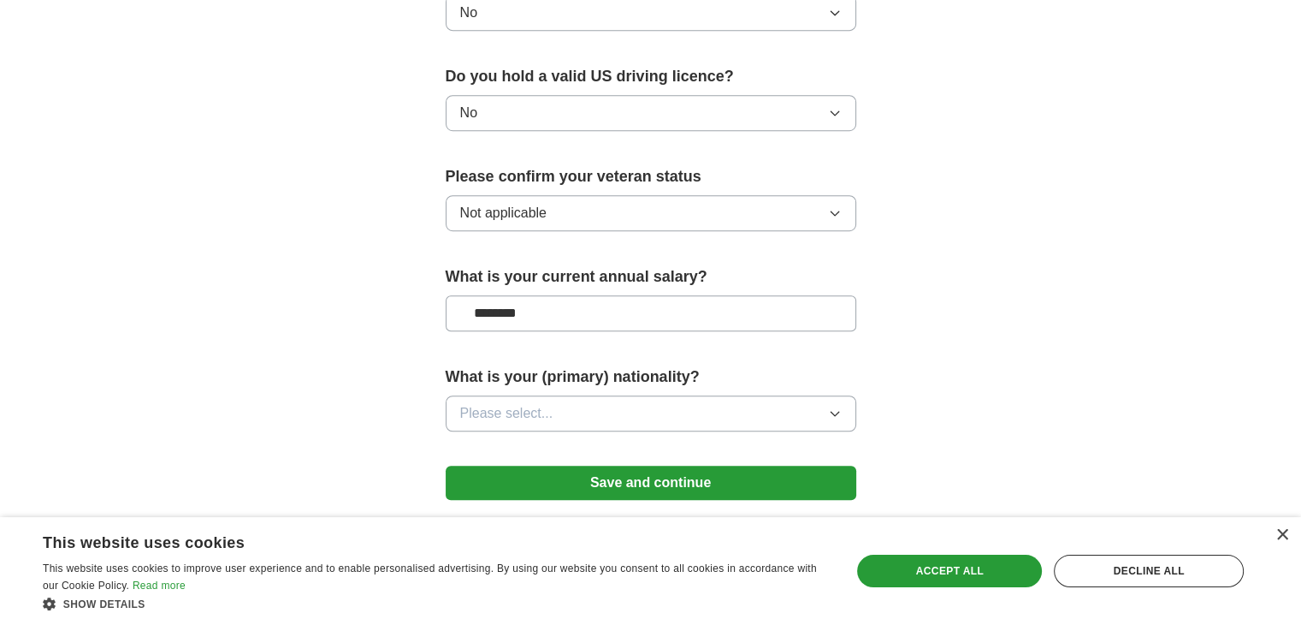
scroll to position [1130, 0]
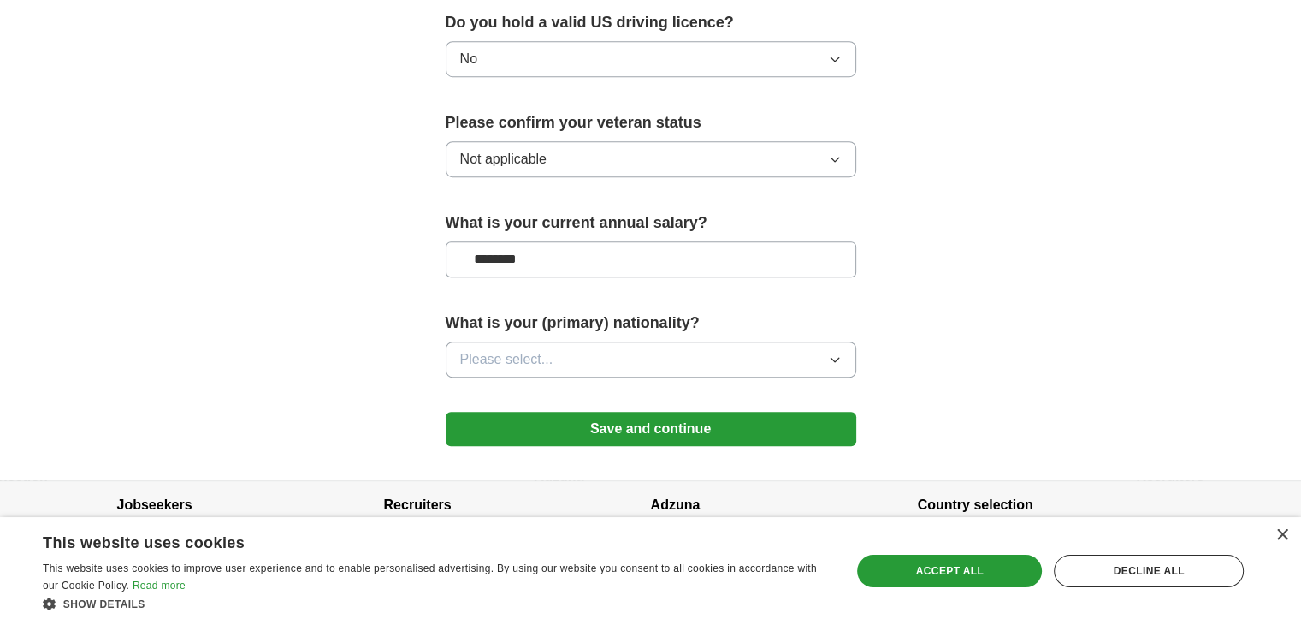
click at [568, 341] on button "Please select..." at bounding box center [651, 359] width 411 height 36
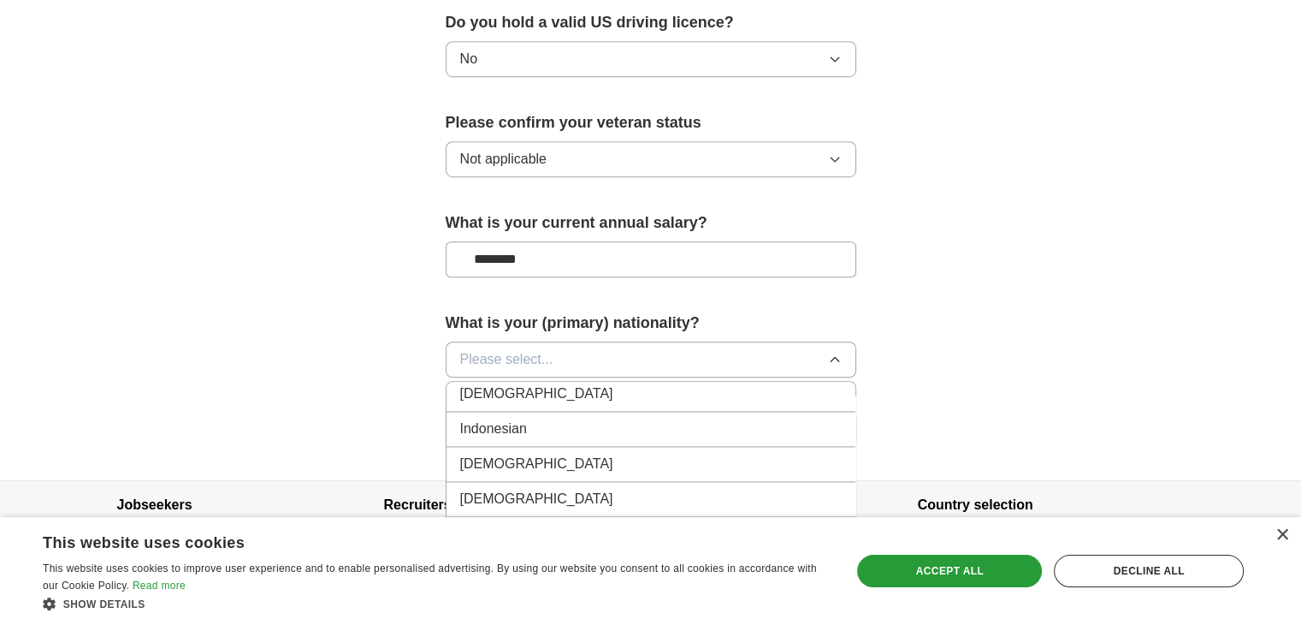
scroll to position [2788, 0]
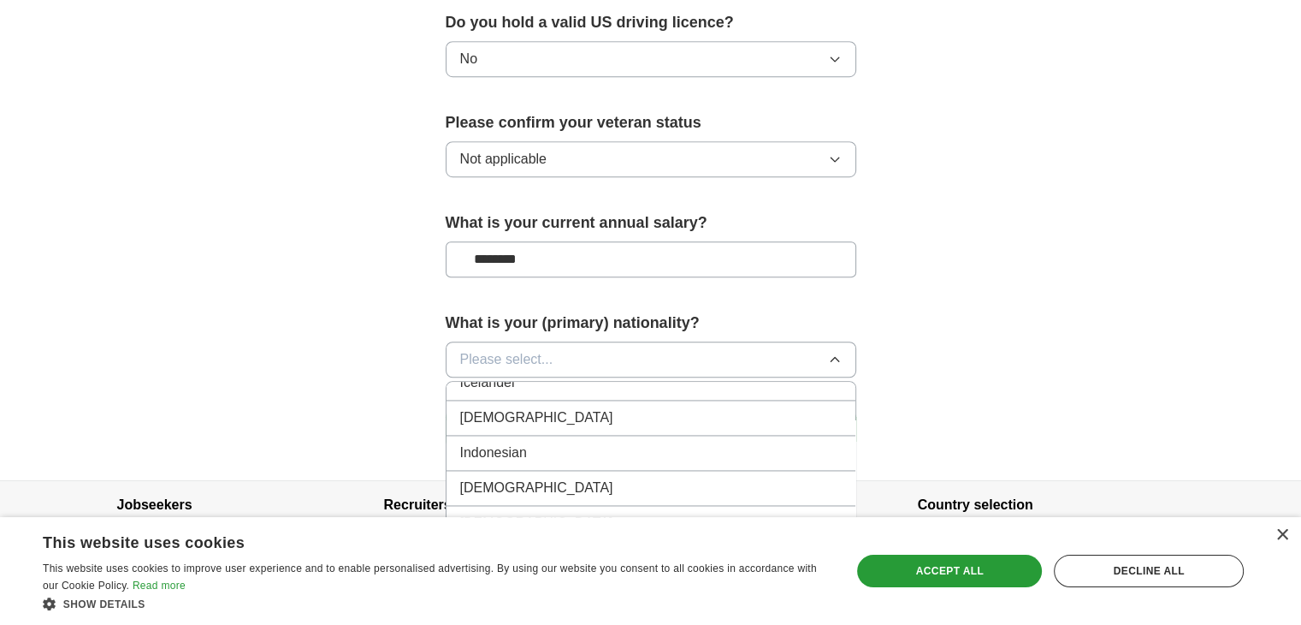
click at [560, 407] on div "[DEMOGRAPHIC_DATA]" at bounding box center [651, 417] width 382 height 21
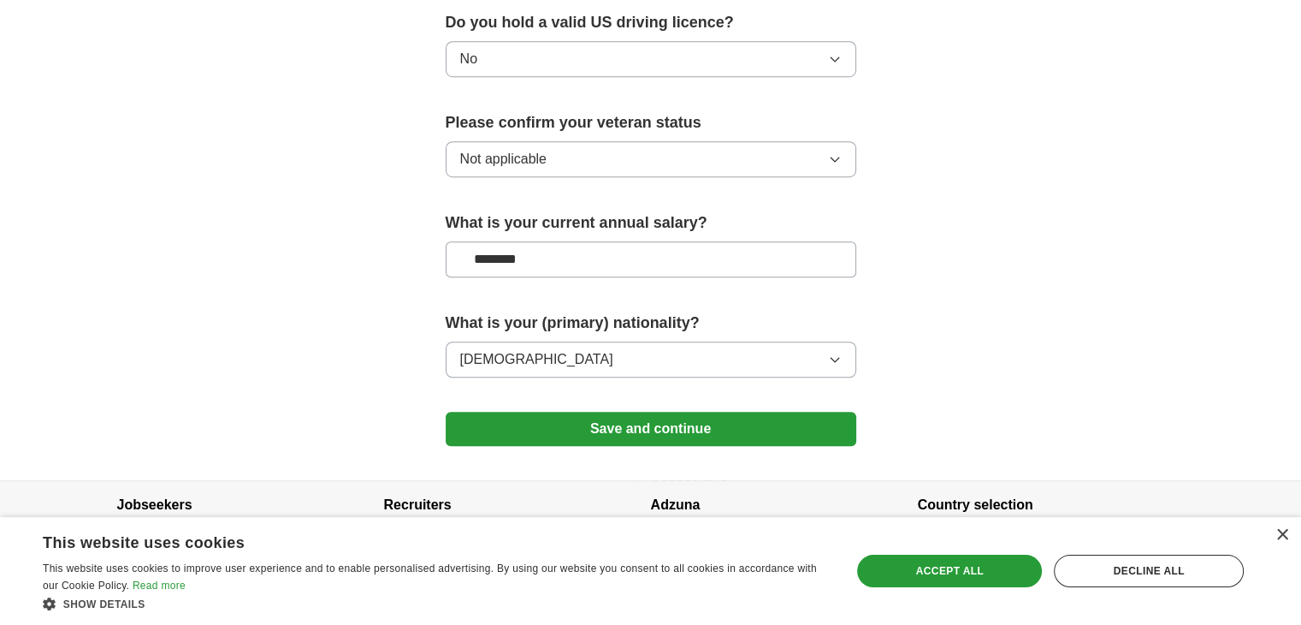
click at [641, 412] on button "Save and continue" at bounding box center [651, 429] width 411 height 34
